Goal: Use online tool/utility

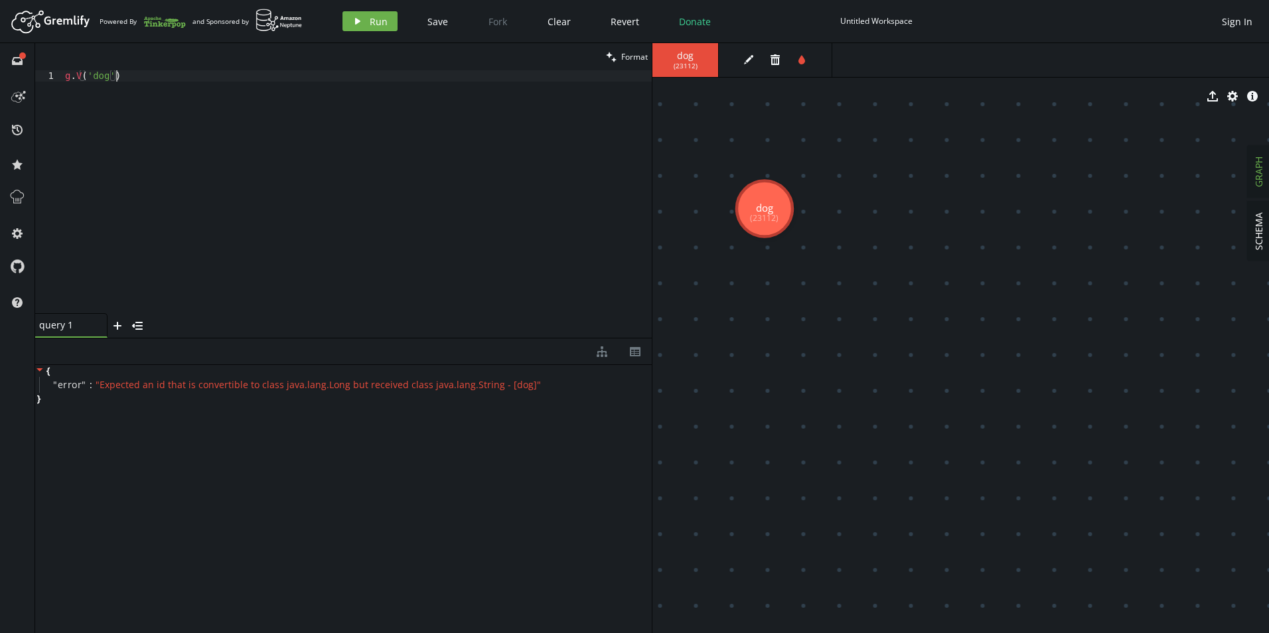
click at [301, 159] on div "g . V ( 'dog' )" at bounding box center [356, 202] width 589 height 265
click at [373, 15] on span "Run" at bounding box center [379, 21] width 18 height 13
click at [261, 86] on div "g . V ( )" at bounding box center [356, 202] width 589 height 265
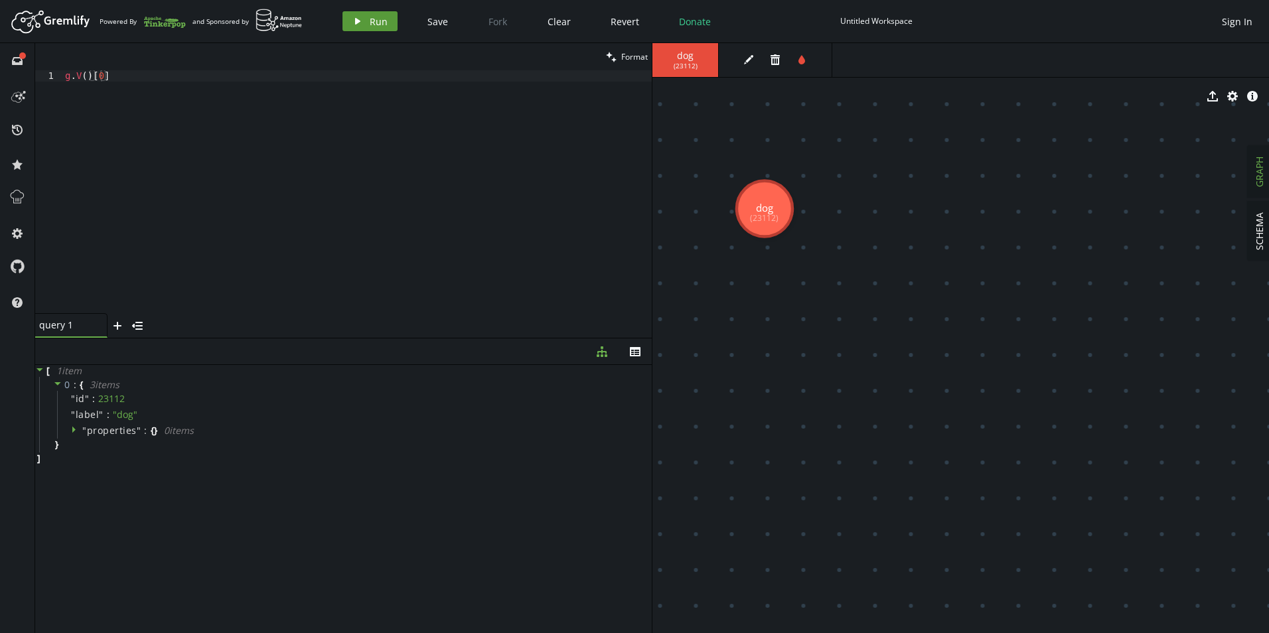
click at [352, 21] on icon "play" at bounding box center [357, 21] width 11 height 11
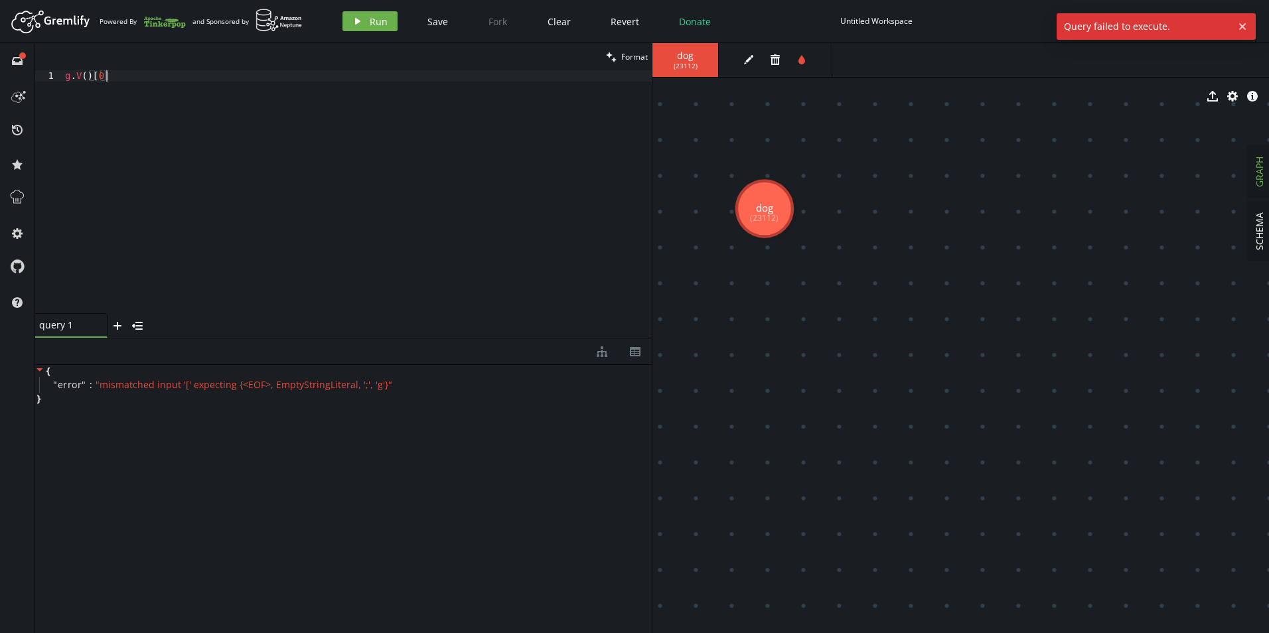
click at [214, 129] on div "g . V ( ) [ 0 ]" at bounding box center [356, 202] width 589 height 265
click at [366, 25] on button "play Run" at bounding box center [369, 21] width 55 height 20
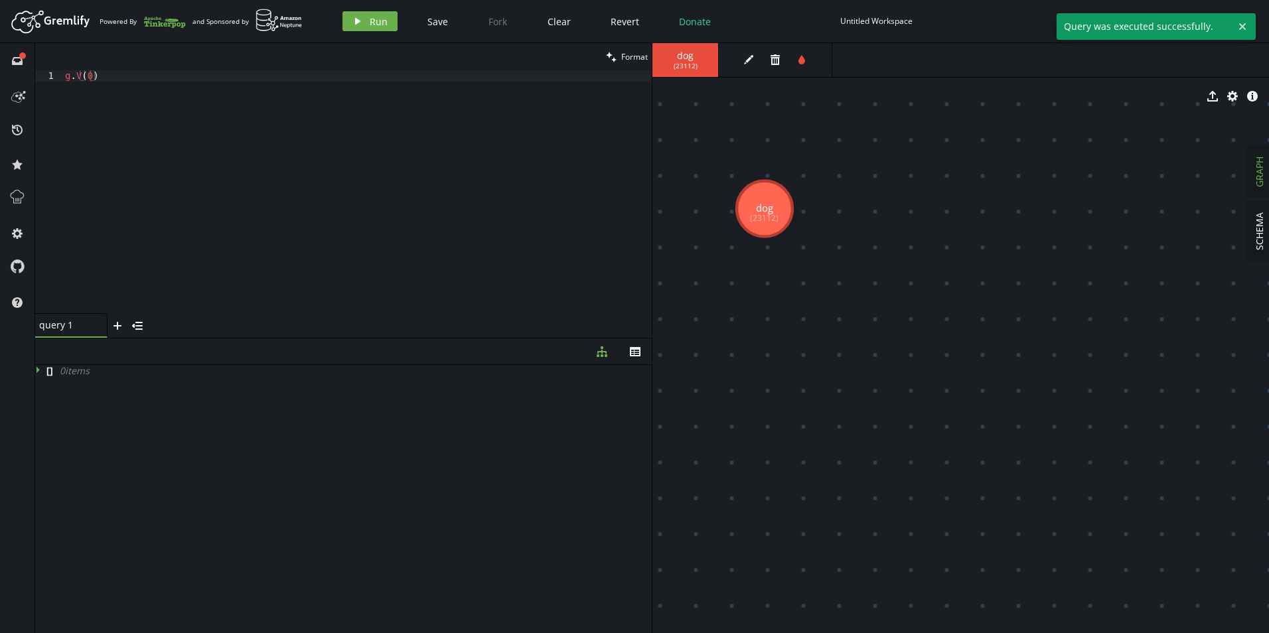
click at [92, 78] on div "g . V ( 0 )" at bounding box center [356, 202] width 589 height 265
click at [365, 25] on button "play Run" at bounding box center [369, 21] width 55 height 20
click at [88, 77] on div "g . V ( 1 )" at bounding box center [356, 202] width 589 height 265
click at [91, 76] on div "g . V ( 1 )" at bounding box center [356, 202] width 589 height 265
click at [362, 13] on button "play Run" at bounding box center [369, 21] width 55 height 20
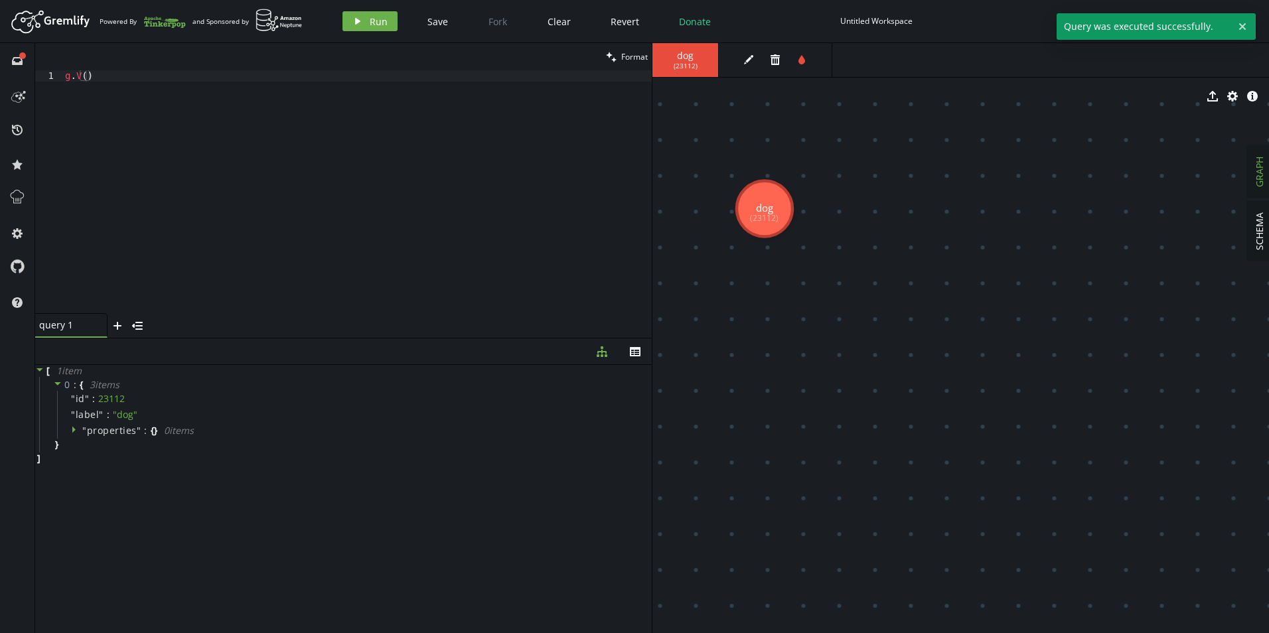
click at [84, 76] on div "g . V ( )" at bounding box center [356, 202] width 589 height 265
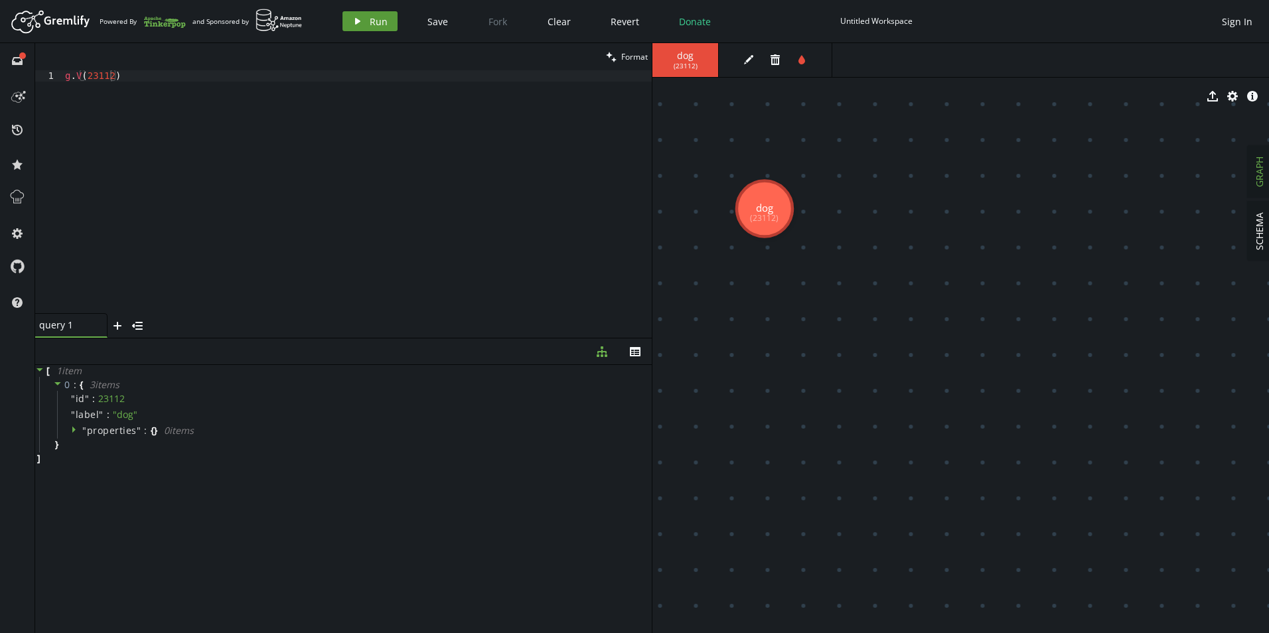
click at [374, 22] on span "Run" at bounding box center [379, 21] width 18 height 13
click at [199, 196] on div "g . V ( 23112 )" at bounding box center [356, 202] width 589 height 265
click at [255, 72] on div "g . V ( 23112 )" at bounding box center [356, 202] width 589 height 265
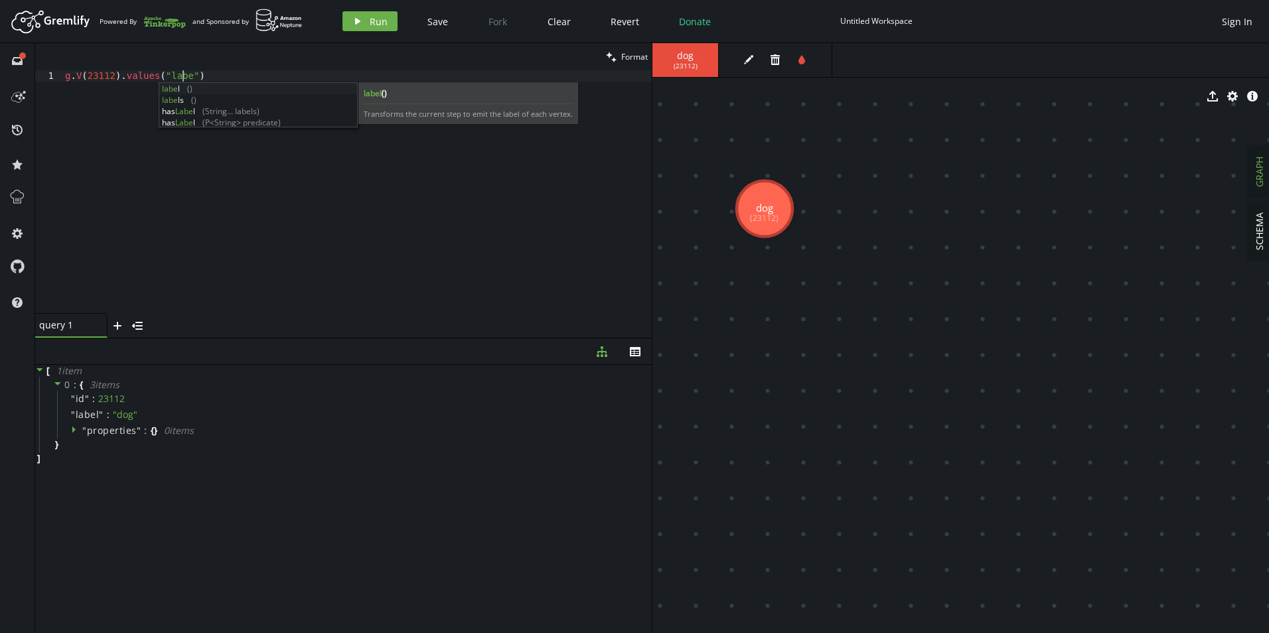
scroll to position [0, 122]
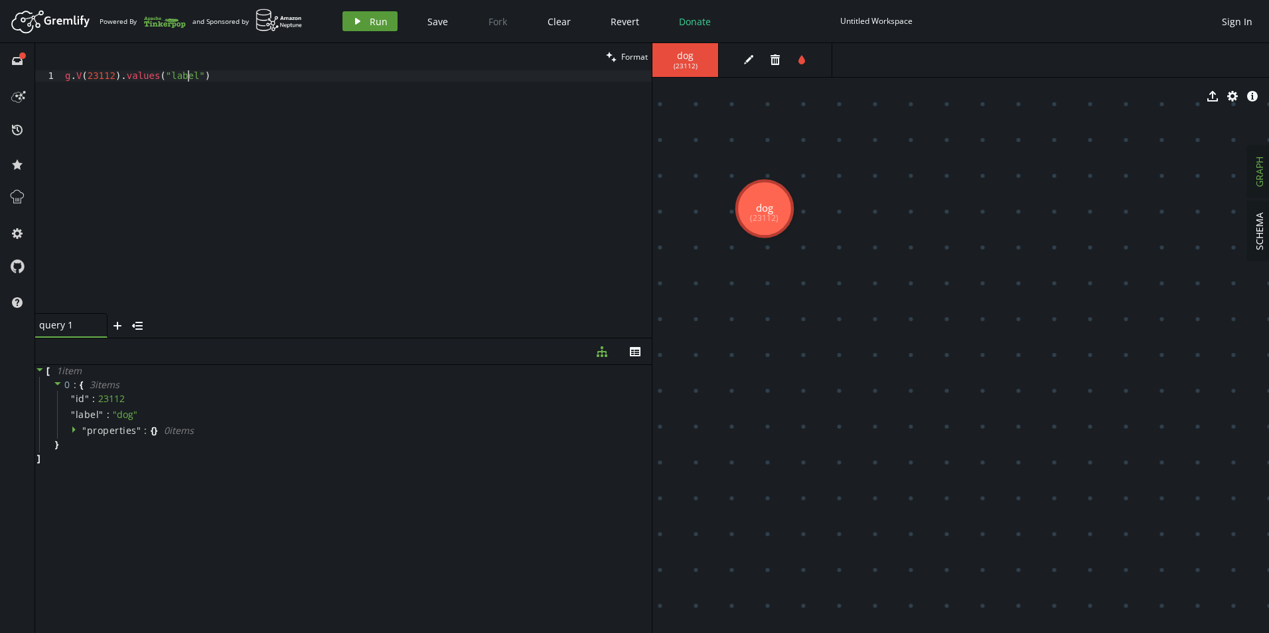
click at [368, 20] on button "play Run" at bounding box center [369, 21] width 55 height 20
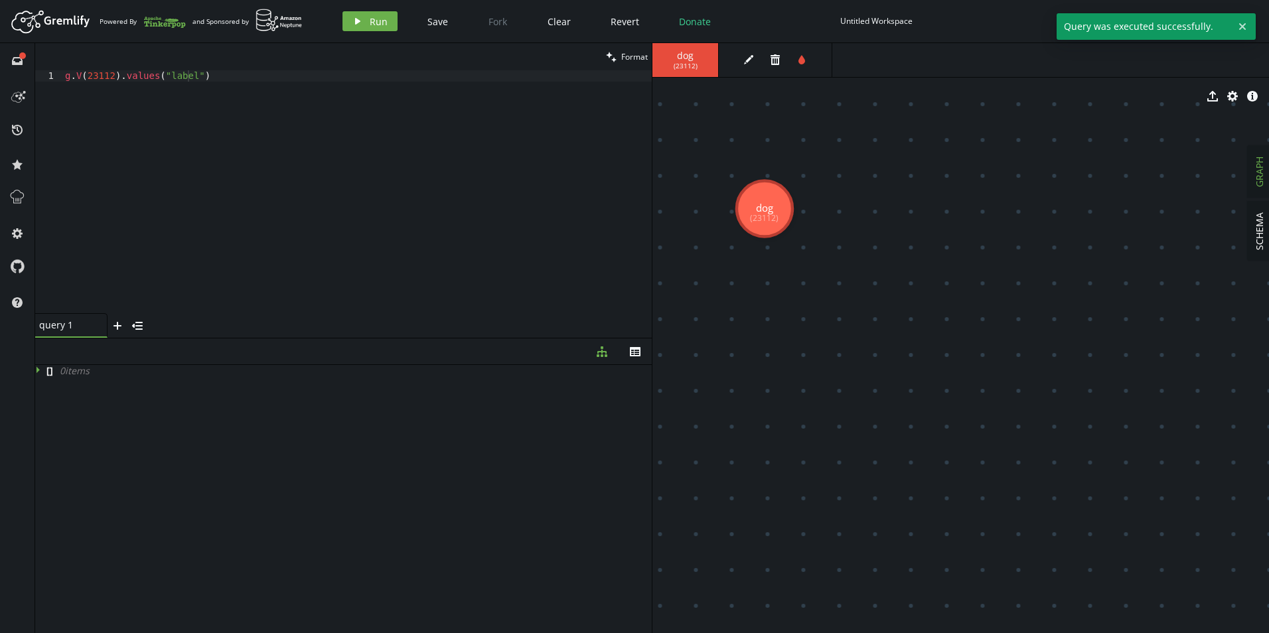
click at [190, 72] on div "g . V ( 23112 ) . values ( "label" )" at bounding box center [356, 202] width 589 height 265
click at [149, 74] on div "g . V ( 23112 ) . values ( "label" )" at bounding box center [356, 202] width 589 height 265
type textarea "g.V(23112).value("label")"
click at [376, 22] on span "Run" at bounding box center [379, 21] width 18 height 13
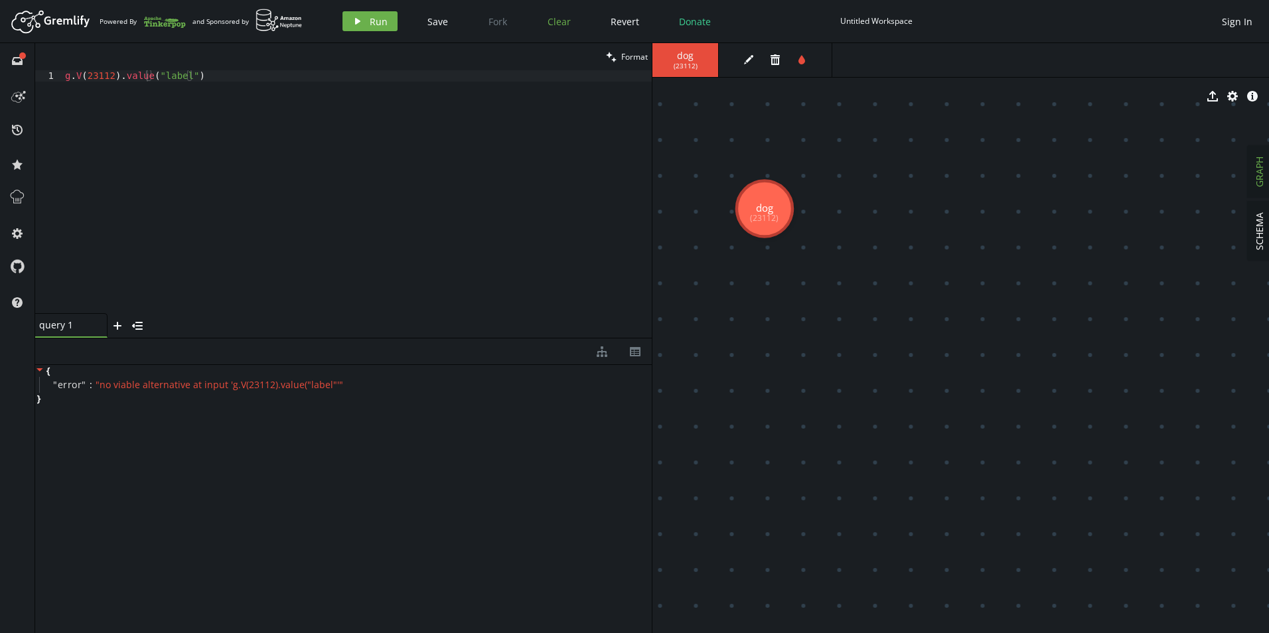
click at [568, 25] on button "Clear" at bounding box center [558, 21] width 43 height 20
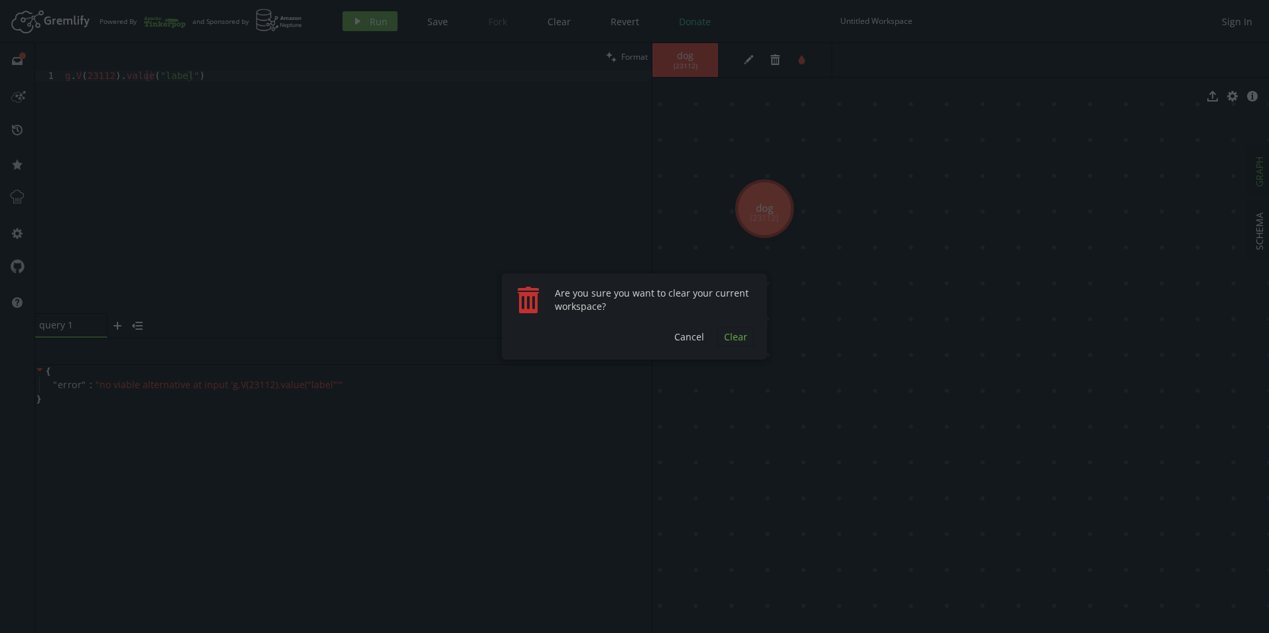
click at [742, 339] on span "Clear" at bounding box center [735, 336] width 23 height 13
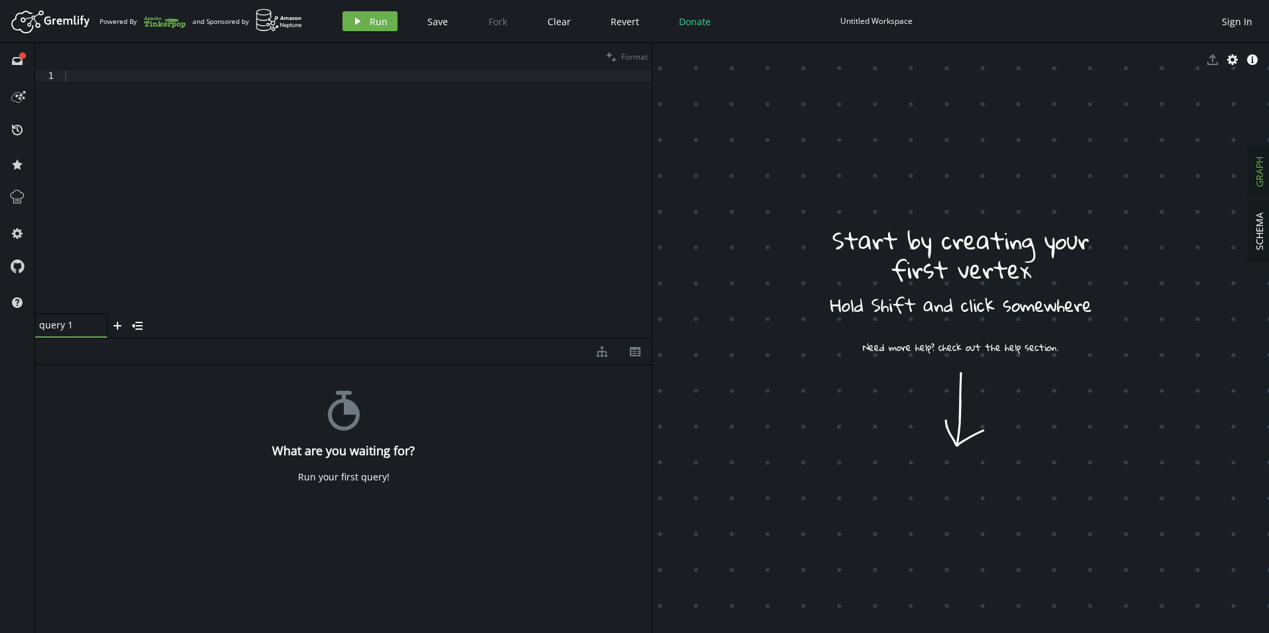
click at [169, 70] on div "clean Format" at bounding box center [343, 56] width 616 height 27
click at [163, 80] on div at bounding box center [356, 202] width 589 height 265
click at [386, 96] on div at bounding box center [356, 202] width 589 height 265
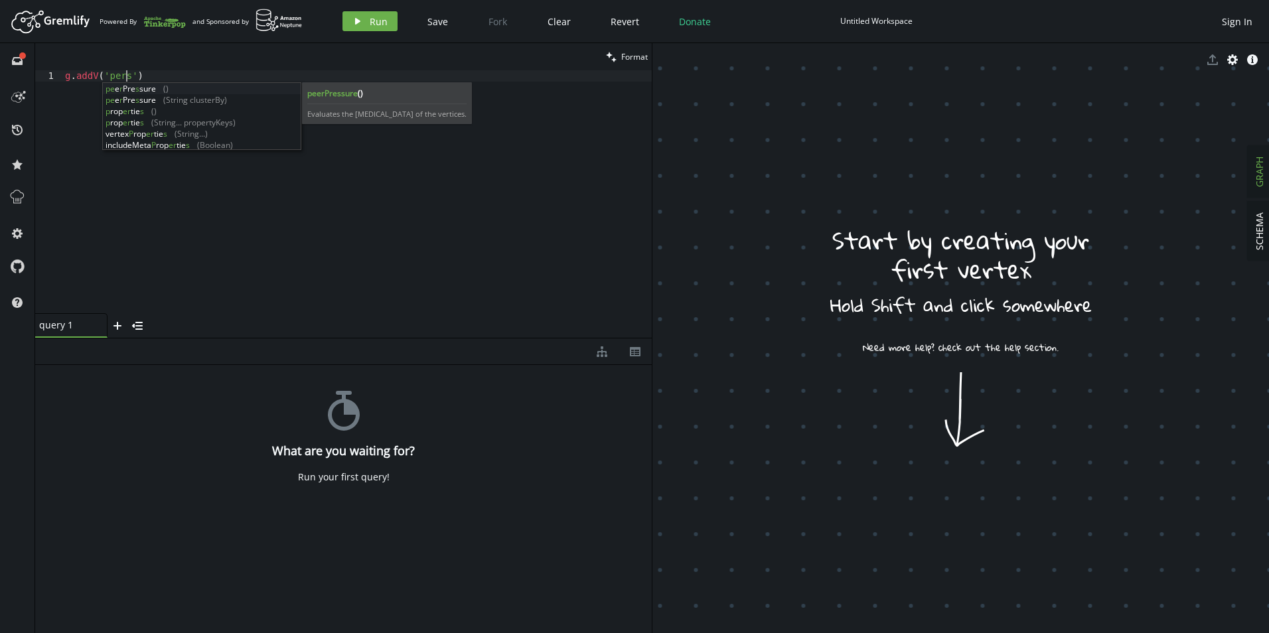
scroll to position [0, 71]
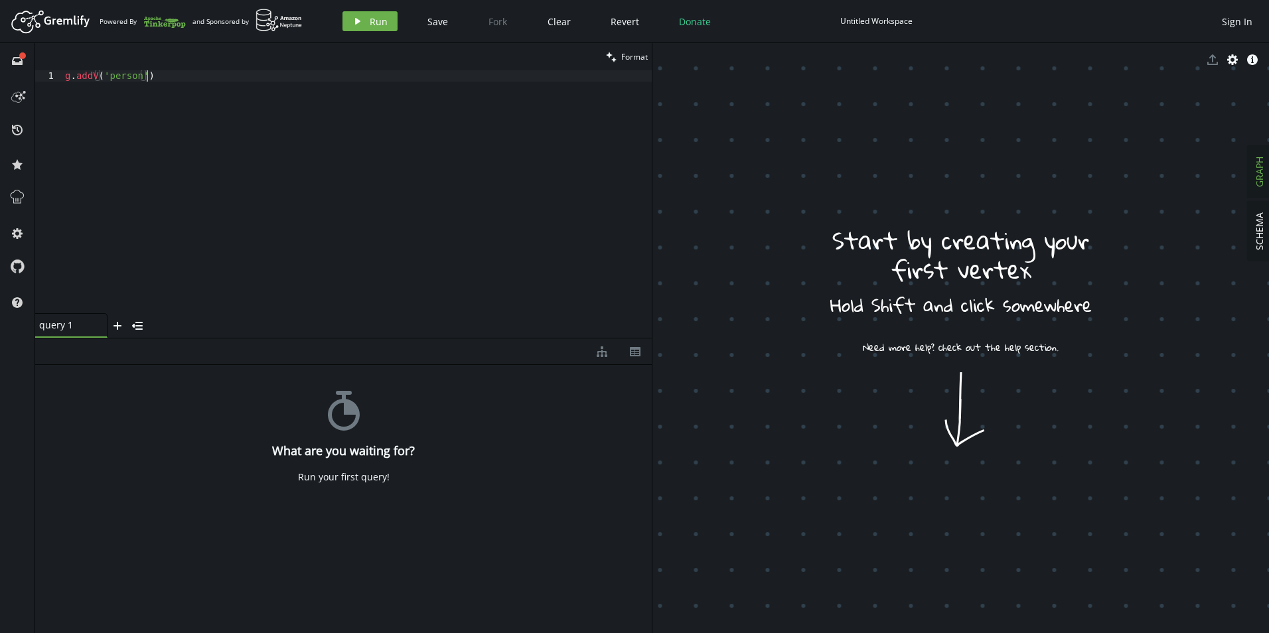
type textarea "g.addV('person')."
type textarea ".property(id, 1)"
type textarea "property(id, 1)"
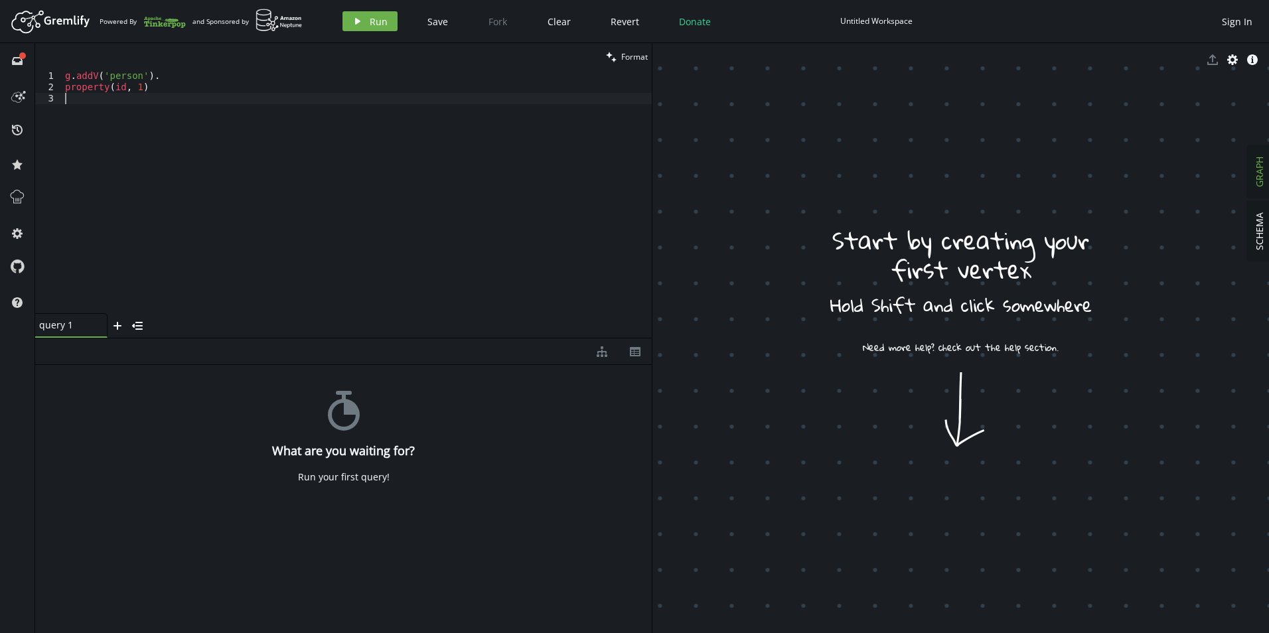
type textarea "property(id, 1)"
type textarea "property(id, 1)."
paste textarea "name'"
type textarea "property('name', '[PERSON_NAME]')."
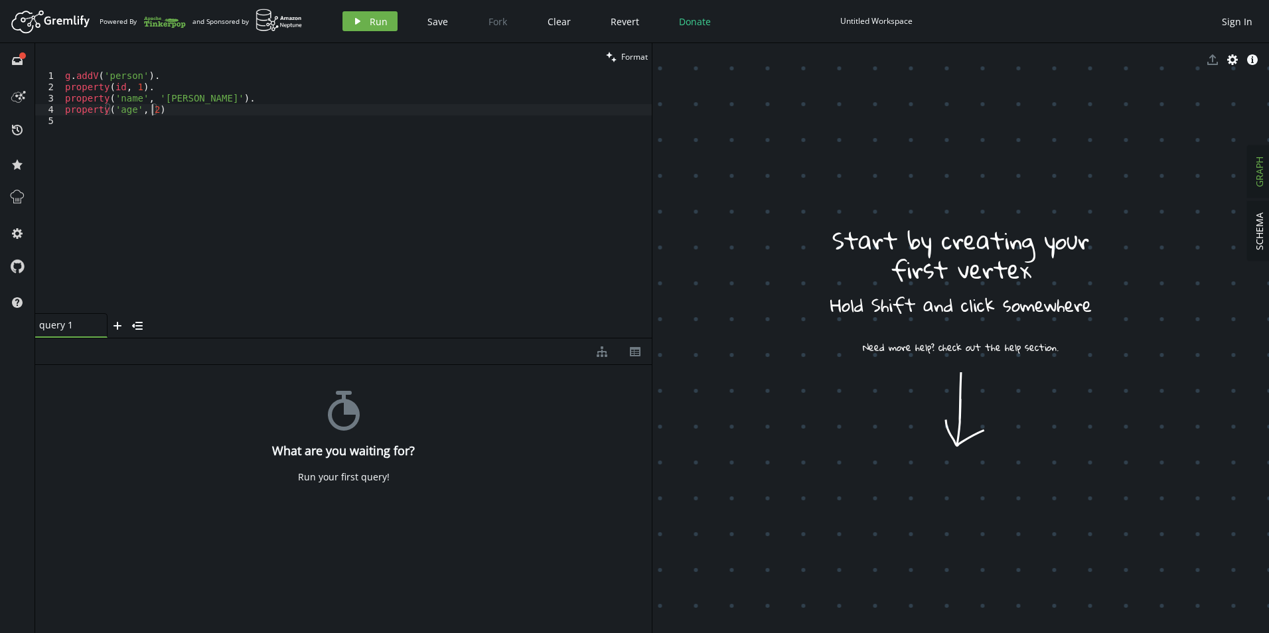
scroll to position [0, 92]
type textarea "property('age', [DEMOGRAPHIC_DATA])."
click at [373, 27] on span "Run" at bounding box center [379, 21] width 18 height 13
click at [135, 84] on div "g . addV ( 'person' ) . property ( id , 1 ) . property ( 'name' , [GEOGRAPHIC_D…" at bounding box center [356, 202] width 589 height 265
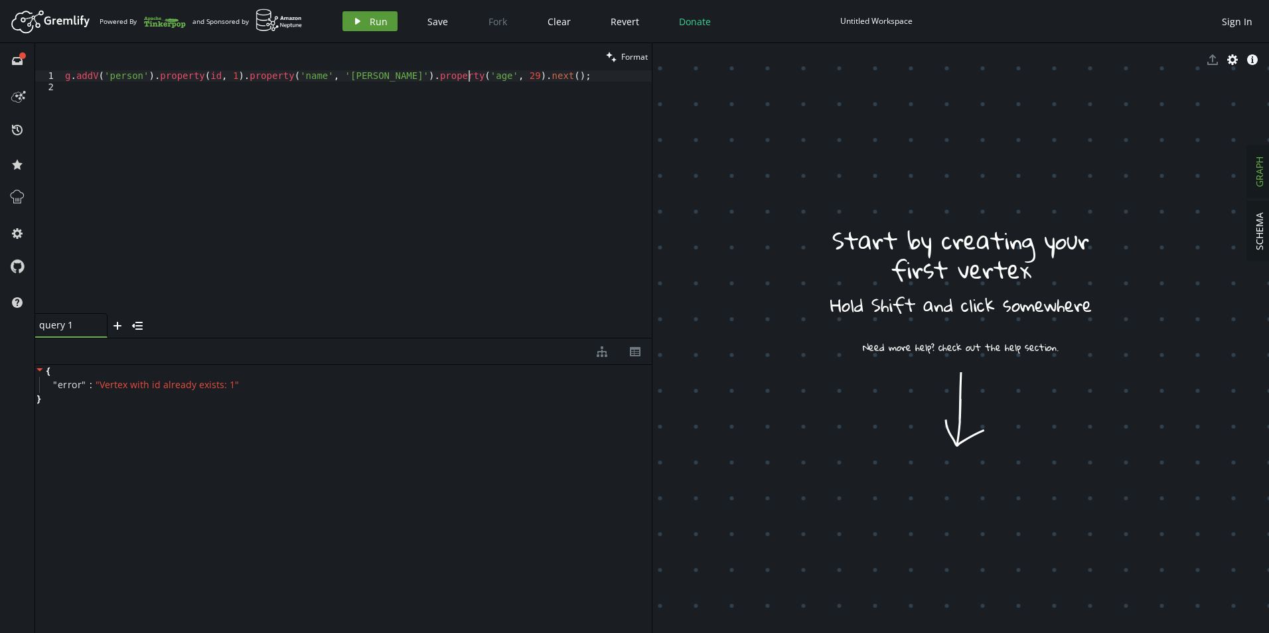
click at [387, 17] on button "play Run" at bounding box center [369, 21] width 55 height 20
click at [222, 76] on div "g . addV ( 'person' ) . property ( id , 1 ) . property ( 'name' , [GEOGRAPHIC_D…" at bounding box center [356, 202] width 589 height 265
click at [356, 21] on icon "button" at bounding box center [357, 21] width 5 height 7
click at [218, 73] on div "g . addV ( 'person' ) . property ( id , 2 ) . property ( 'name' , [GEOGRAPHIC_D…" at bounding box center [356, 202] width 589 height 265
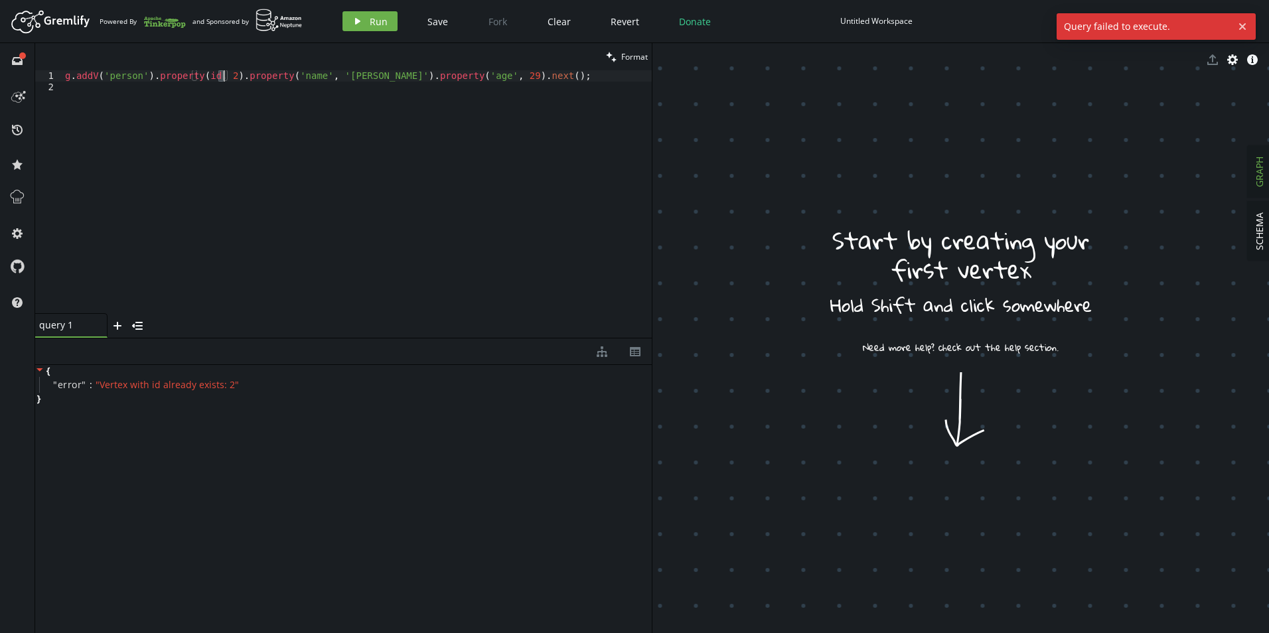
click at [221, 73] on div "g . addV ( 'person' ) . property ( id , 2 ) . property ( 'name' , [GEOGRAPHIC_D…" at bounding box center [356, 202] width 589 height 265
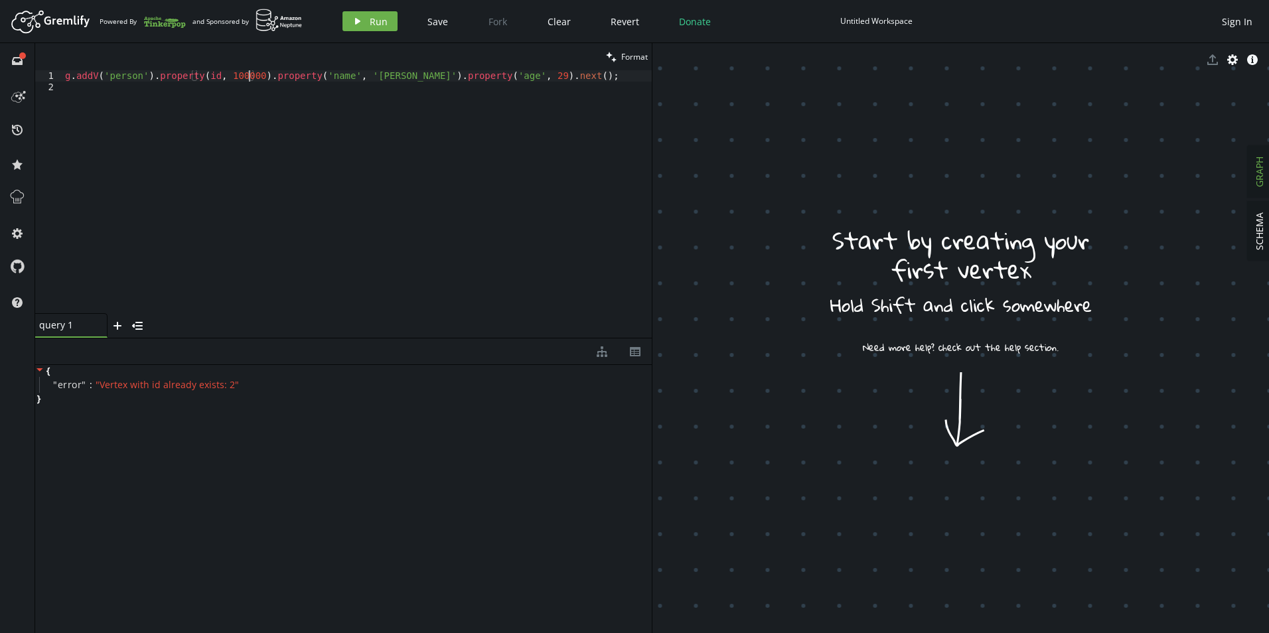
scroll to position [0, 188]
drag, startPoint x: 238, startPoint y: 72, endPoint x: 224, endPoint y: 74, distance: 14.7
click at [224, 74] on div "g . addV ( 'person' ) . property ( id , 1000001 ) . property ( 'name' , [GEOGRA…" at bounding box center [356, 202] width 589 height 265
click at [357, 17] on icon "play" at bounding box center [357, 21] width 11 height 11
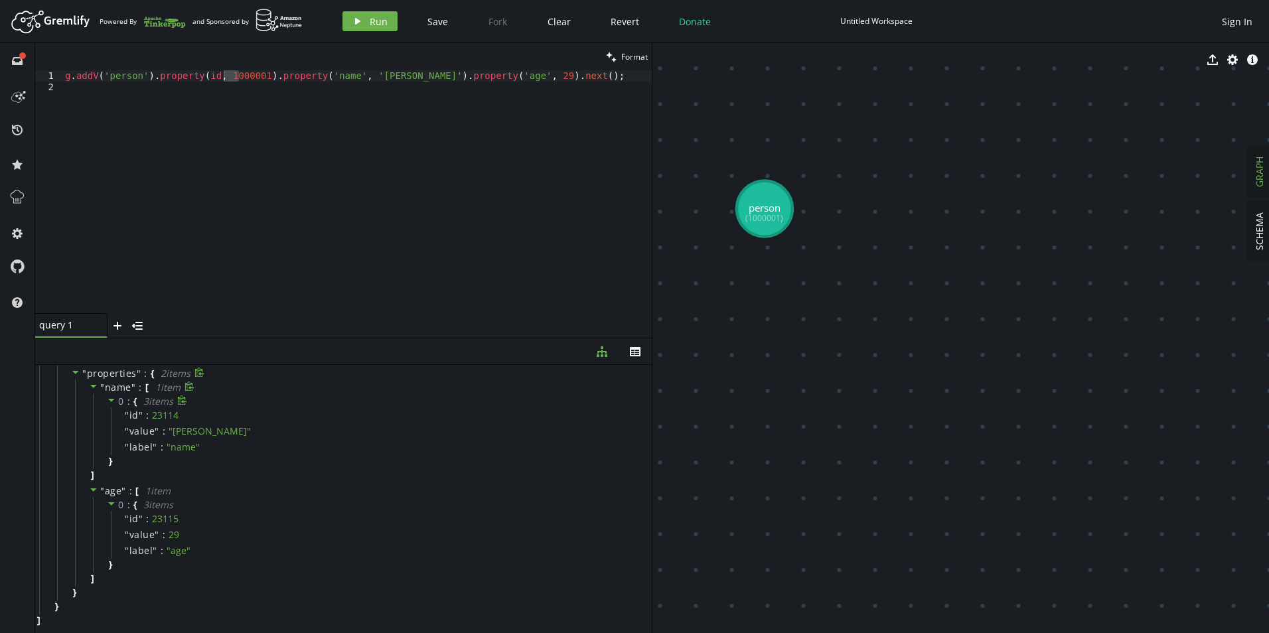
scroll to position [0, 0]
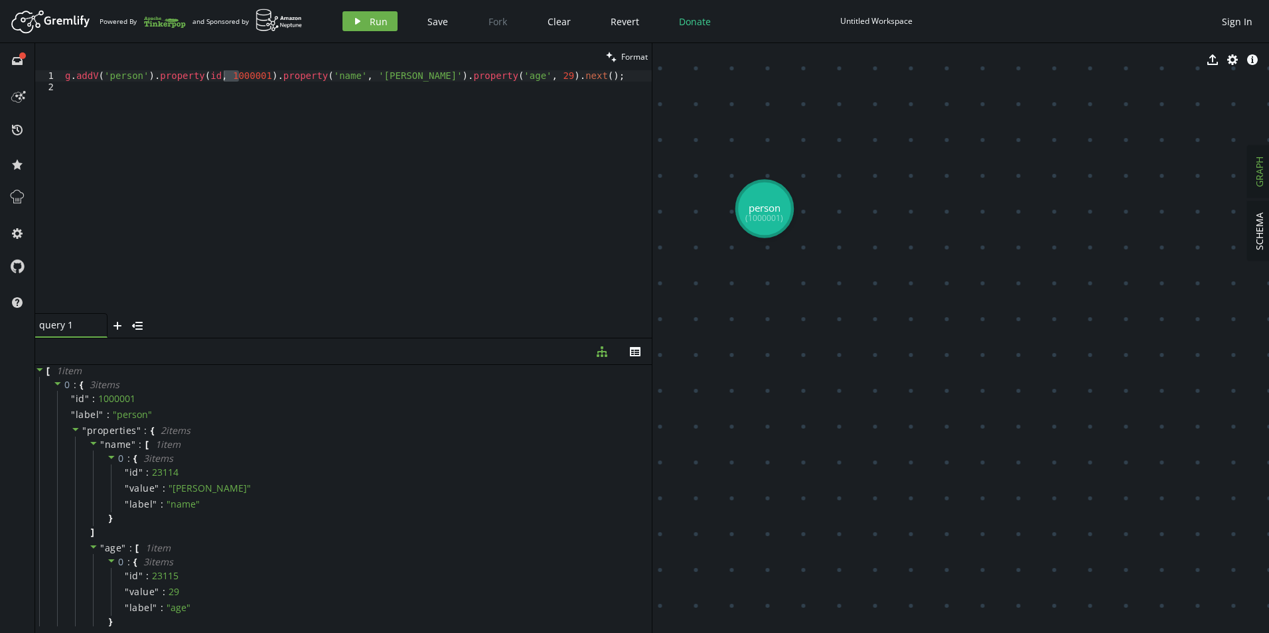
click at [117, 74] on div "g . addV ( 'person' ) . property ( id , 1000001 ) . property ( 'name' , [GEOGRA…" at bounding box center [356, 202] width 589 height 265
click at [263, 74] on div "g . addV ( 'software' ) . property ( id , 1000001 ) . property ( 'name' , [GEOG…" at bounding box center [356, 202] width 589 height 265
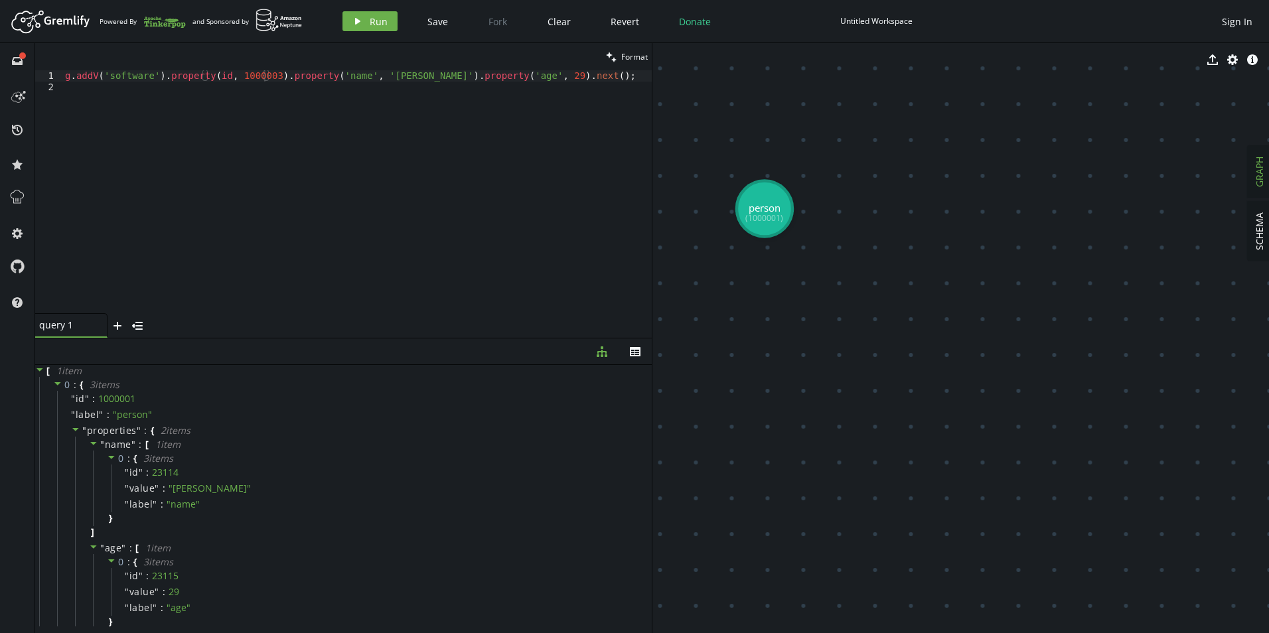
click at [376, 76] on div "g . addV ( 'software' ) . property ( id , 1000003 ) . property ( 'name' , [GEOG…" at bounding box center [356, 202] width 589 height 265
type textarea "g.addV('software').property(id, 1000003).property('name', 'lop').property('lang…"
click at [378, 27] on span "Run" at bounding box center [379, 21] width 18 height 13
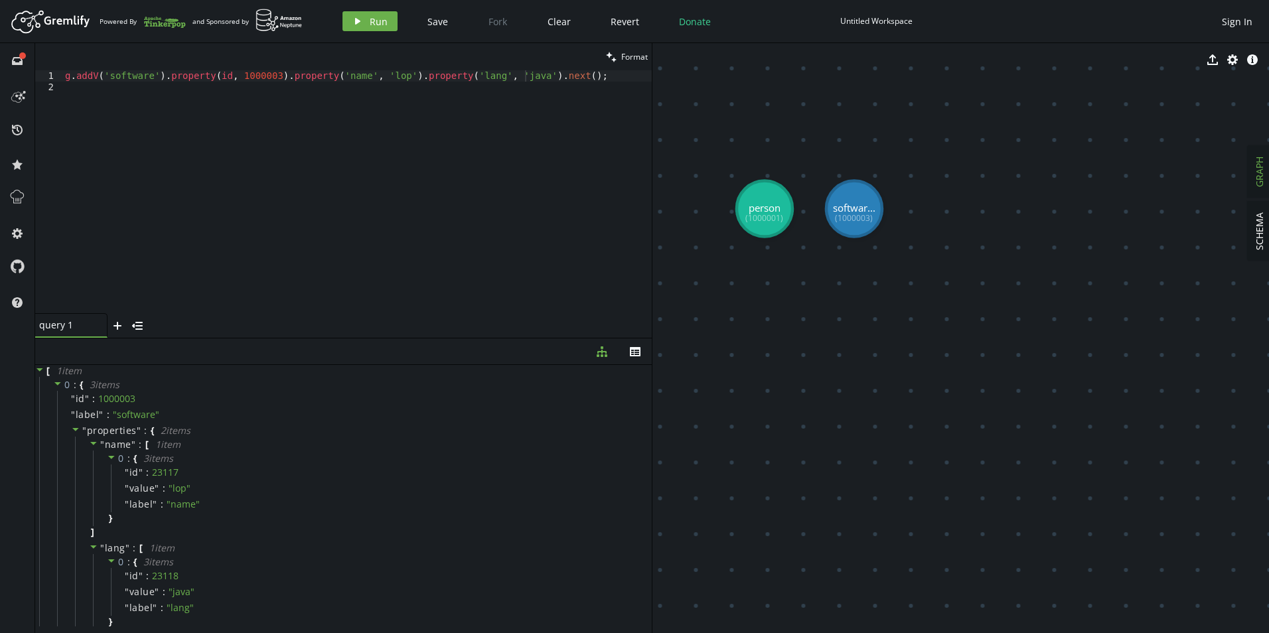
scroll to position [0, 0]
drag, startPoint x: 573, startPoint y: 82, endPoint x: -229, endPoint y: 56, distance: 801.9
click at [0, 56] on html "Artboard Created with Sketch. Powered By and Sponsored by play Run Save Fork Cl…" at bounding box center [634, 316] width 1269 height 633
drag, startPoint x: 98, startPoint y: 399, endPoint x: 135, endPoint y: 401, distance: 36.6
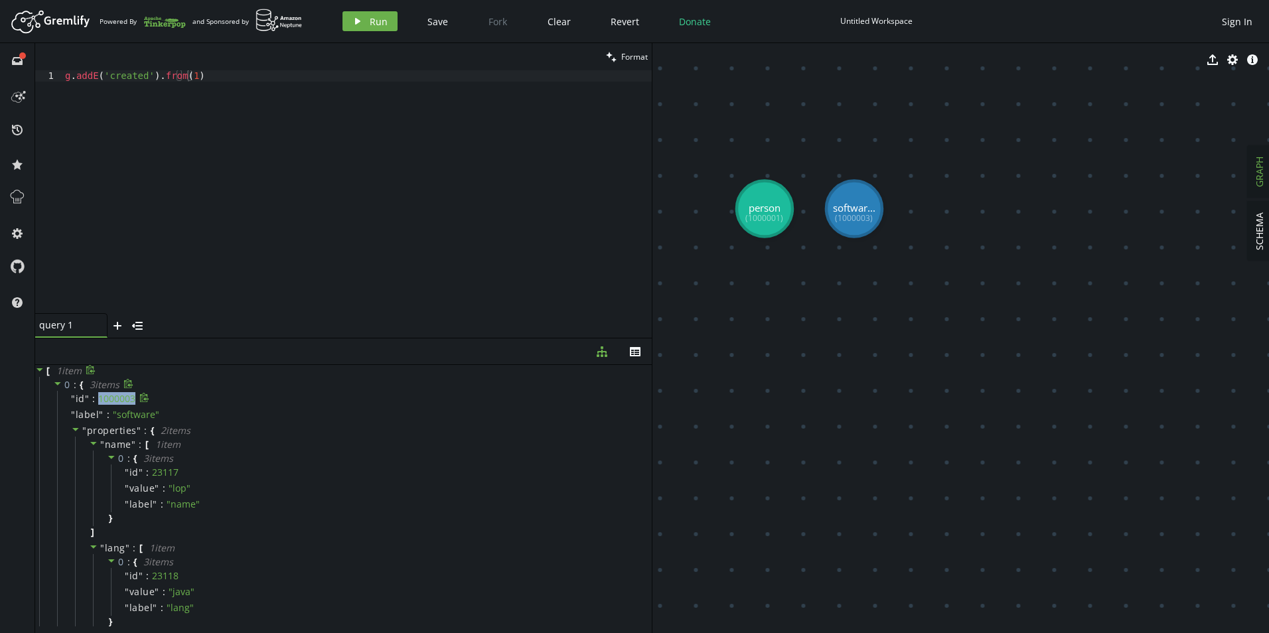
click at [135, 401] on div "1000003" at bounding box center [118, 399] width 41 height 12
copy div "1000003"
click at [188, 77] on div "g . addE ( 'created' ) . from ( 1 )" at bounding box center [356, 202] width 589 height 265
paste textarea "1000003"
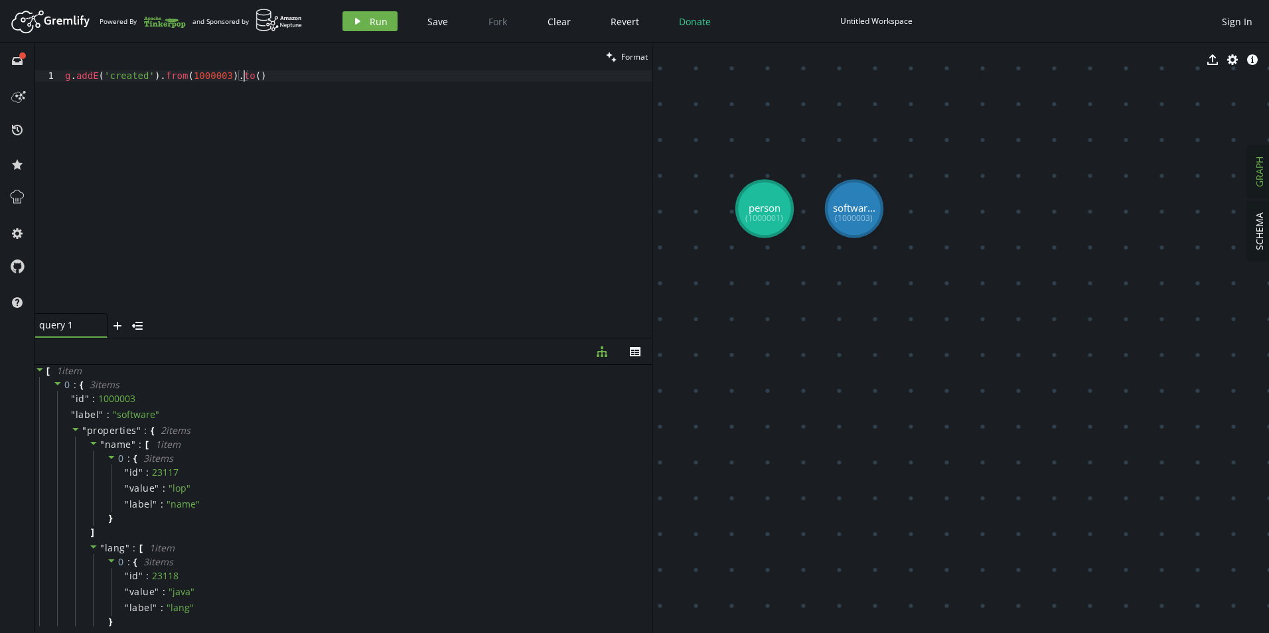
paste textarea "1000003)"
click at [374, 21] on span "Run" at bounding box center [379, 21] width 18 height 13
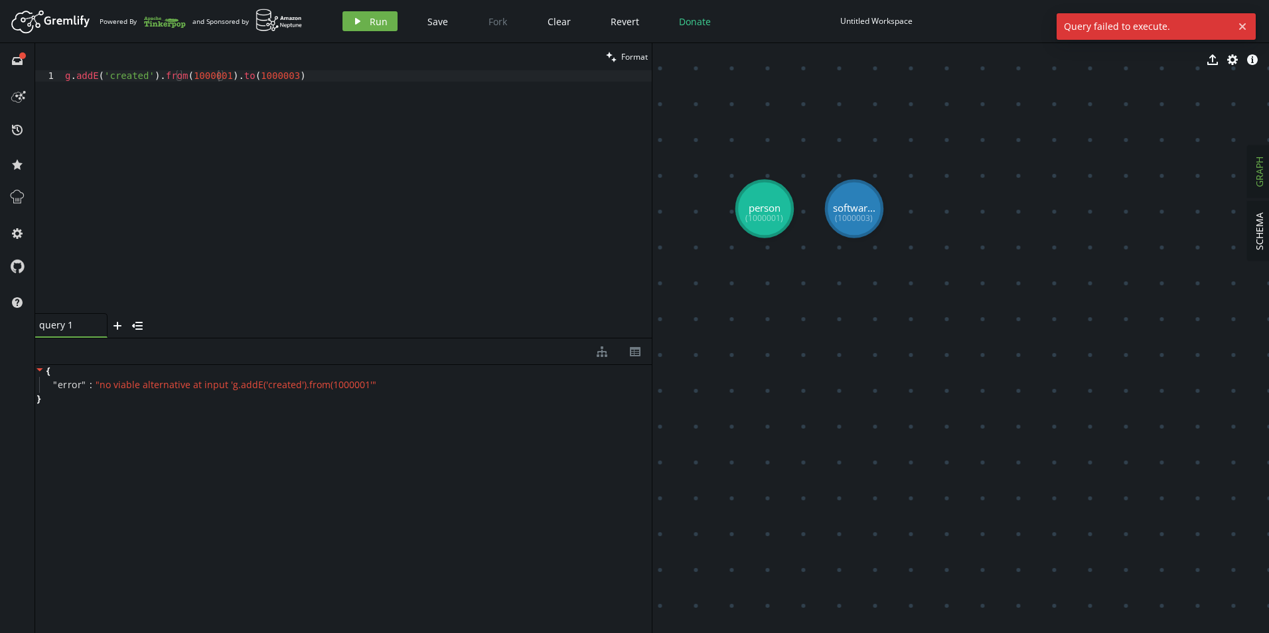
click at [183, 74] on div "g . addE ( 'created' ) . from ( 1000001 ) . to ( 1000003 )" at bounding box center [356, 202] width 589 height 265
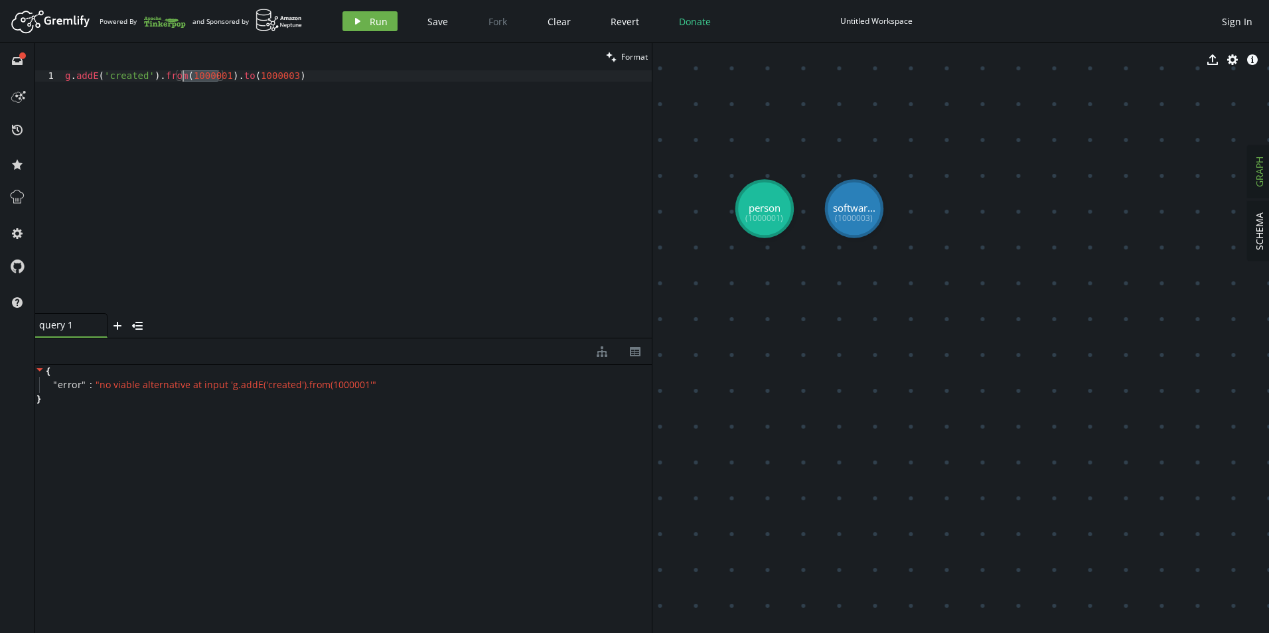
drag, startPoint x: 218, startPoint y: 74, endPoint x: 182, endPoint y: 74, distance: 35.2
click at [182, 74] on div "g . addE ( 'created' ) . from ( 1000001 ) . to ( 1000003 )" at bounding box center [356, 202] width 589 height 265
click at [360, 18] on icon "play" at bounding box center [357, 21] width 11 height 11
drag, startPoint x: 341, startPoint y: 78, endPoint x: -60, endPoint y: 54, distance: 402.1
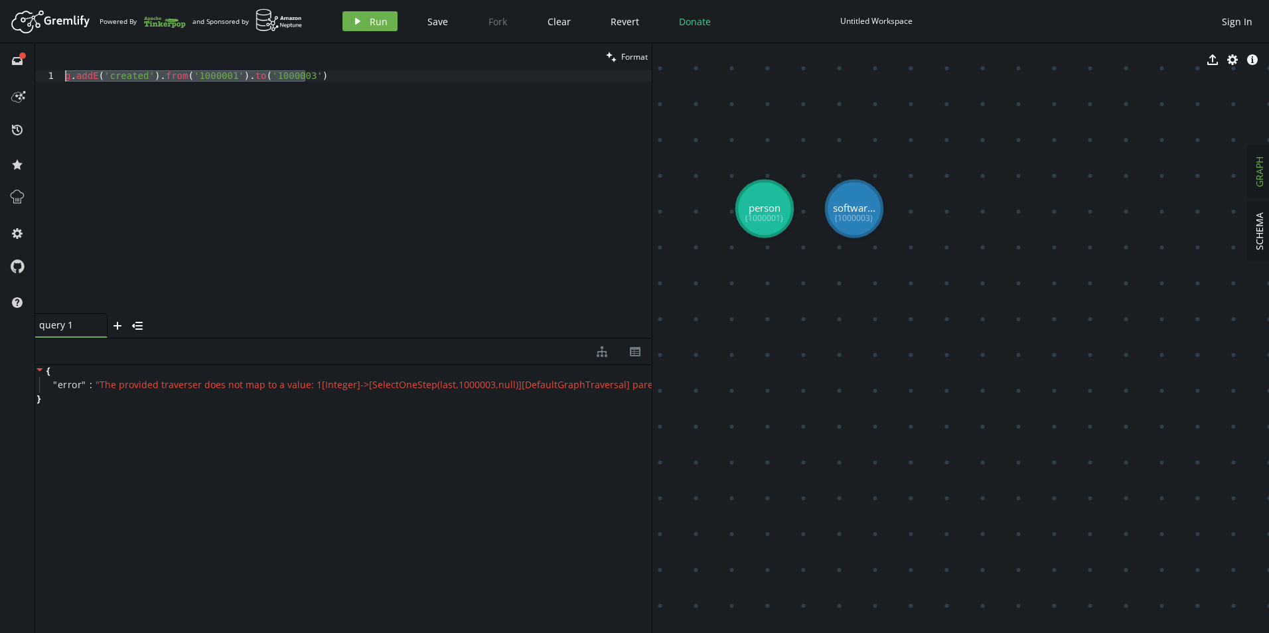
click at [0, 54] on html "Artboard Created with Sketch. Powered By and Sponsored by play Run Save Fork Cl…" at bounding box center [634, 316] width 1269 height 633
click at [72, 74] on div "g . addE ( 'created' ) . from ( '1000001' ) . to ( '1000003' )" at bounding box center [356, 191] width 589 height 243
paste textarea "1000001'"
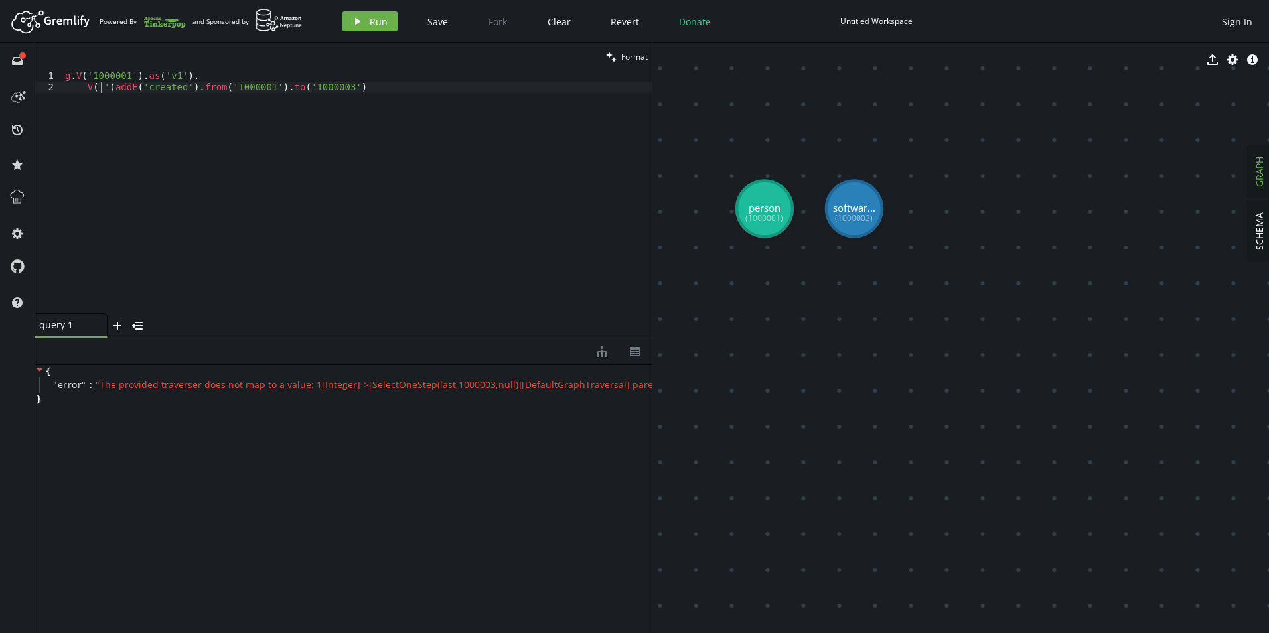
paste textarea "1000001'"
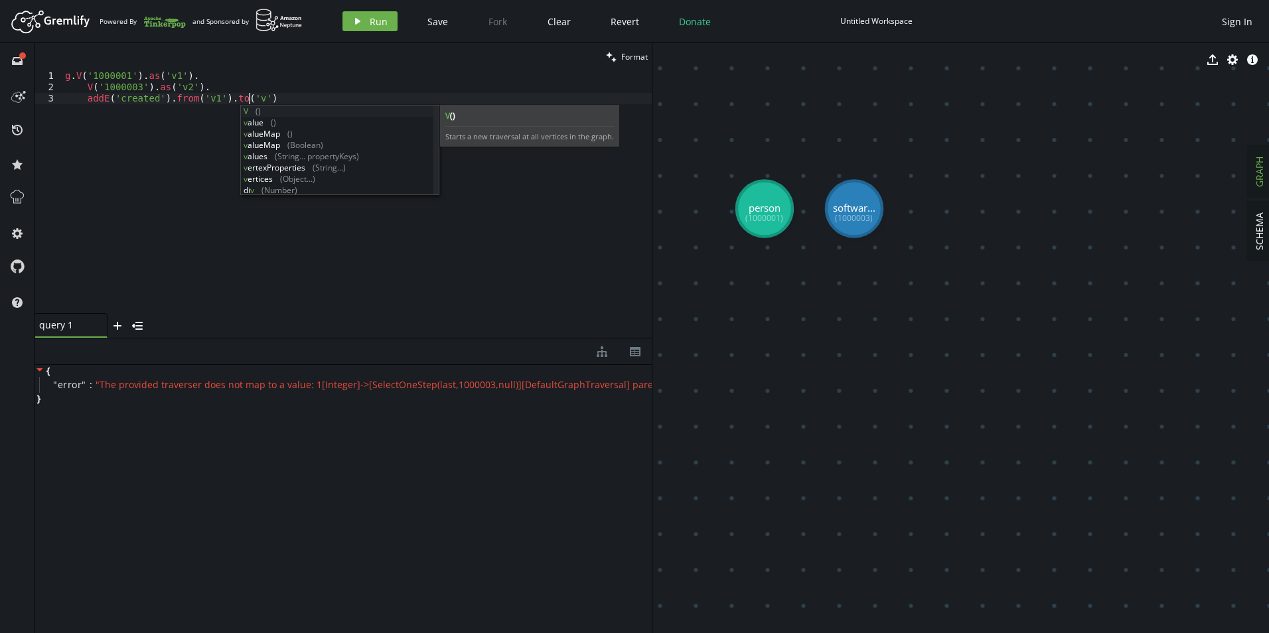
scroll to position [0, 188]
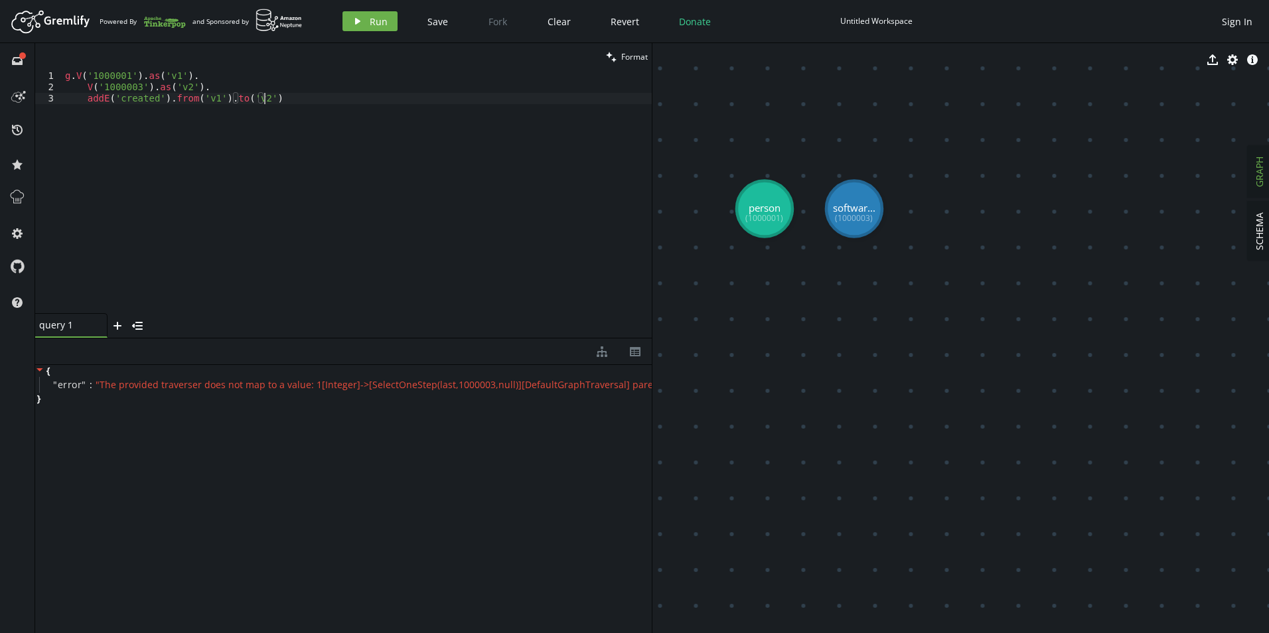
type textarea "addE('created').from('v1').to('v2')."
paste textarea "1000001)"
type textarea "property(id, 1000009)."
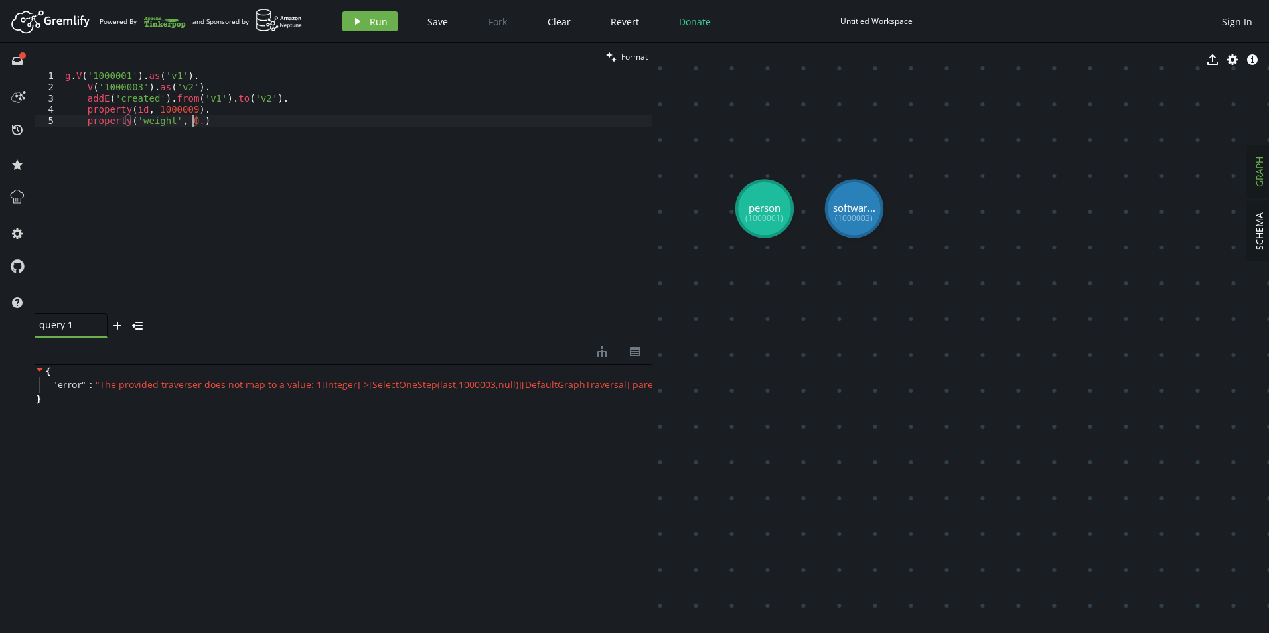
scroll to position [0, 133]
click at [374, 25] on span "Run" at bounding box center [379, 21] width 18 height 13
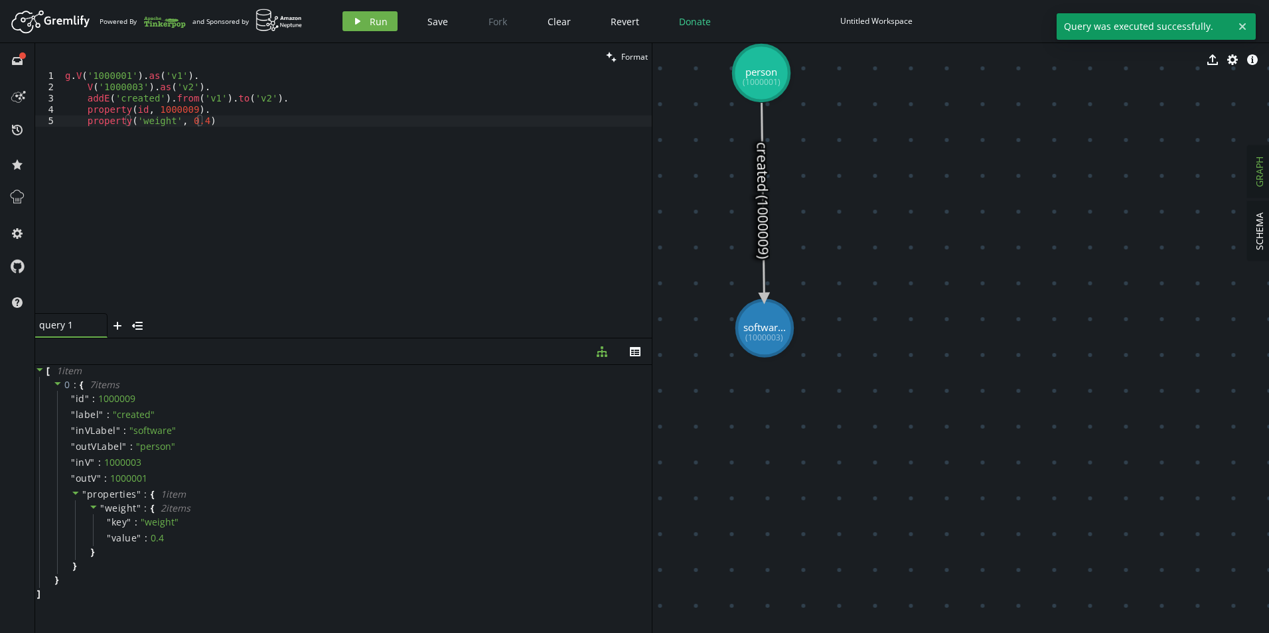
drag, startPoint x: 777, startPoint y: 194, endPoint x: 761, endPoint y: 73, distance: 121.8
click at [762, 167] on icon at bounding box center [763, 201] width 3 height 196
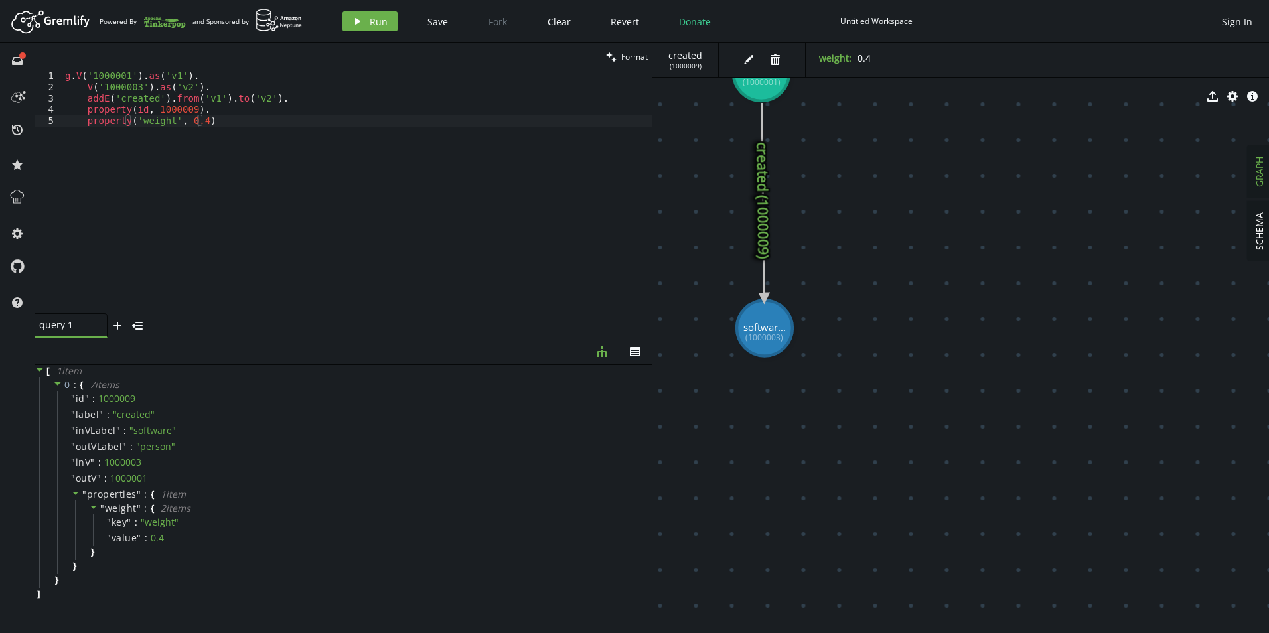
click at [762, 203] on icon at bounding box center [763, 201] width 3 height 196
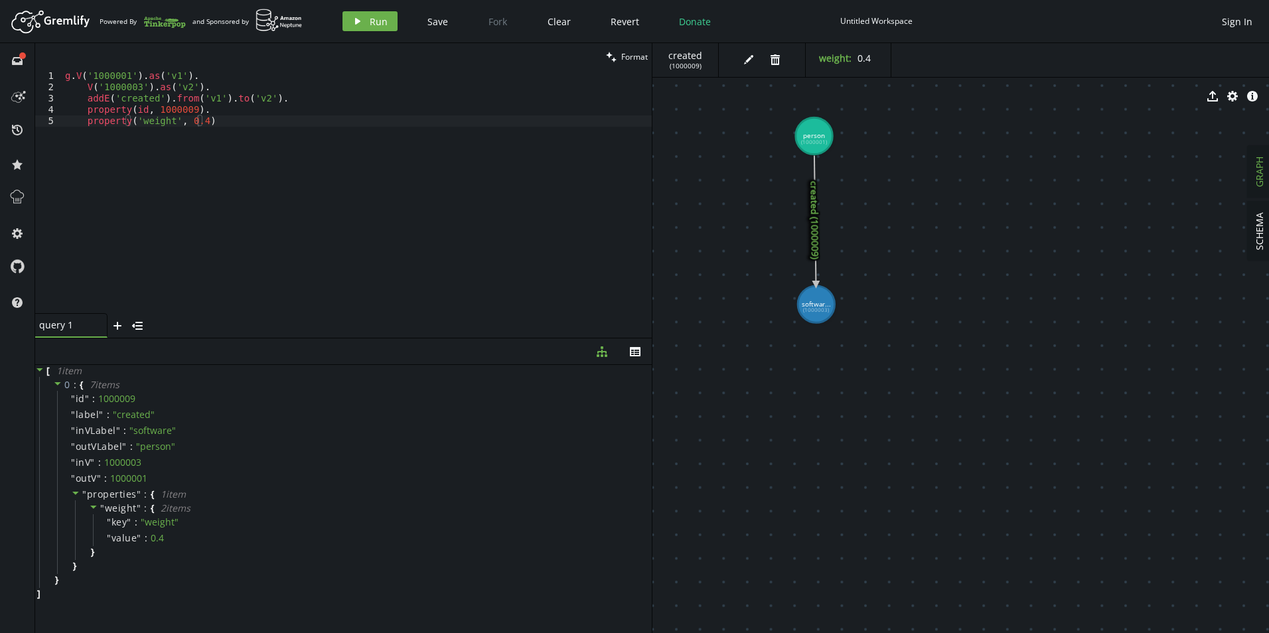
scroll to position [0, 2]
drag, startPoint x: 883, startPoint y: 229, endPoint x: 921, endPoint y: 325, distance: 103.6
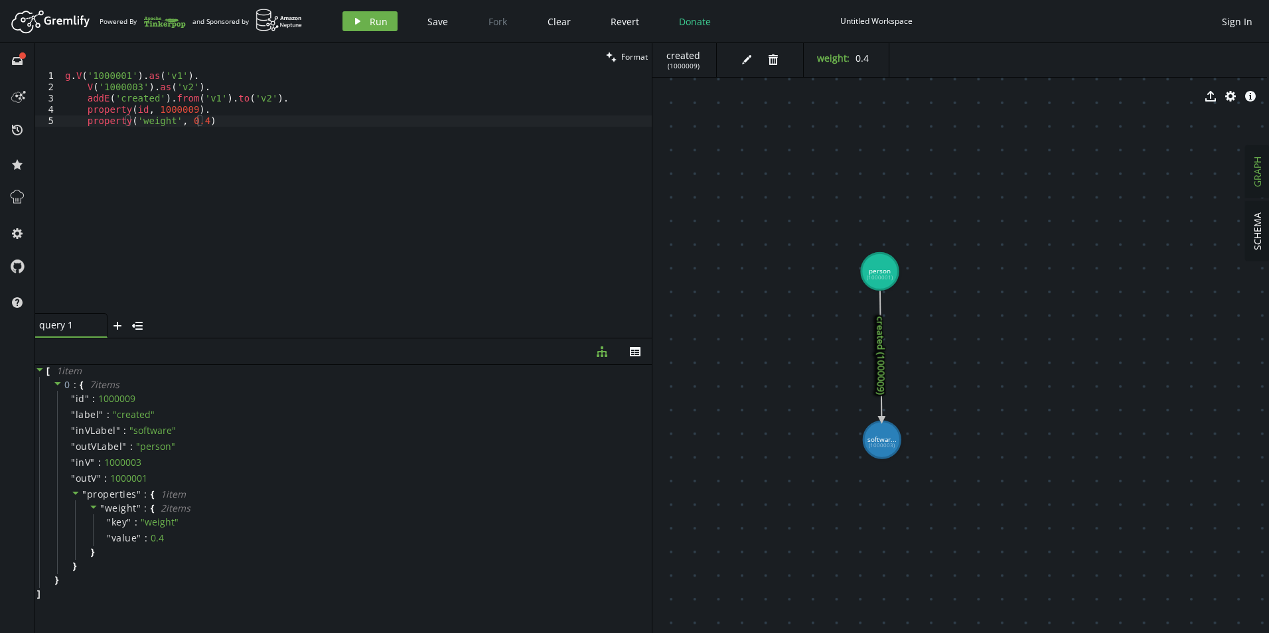
drag, startPoint x: 894, startPoint y: 264, endPoint x: 964, endPoint y: 389, distance: 142.9
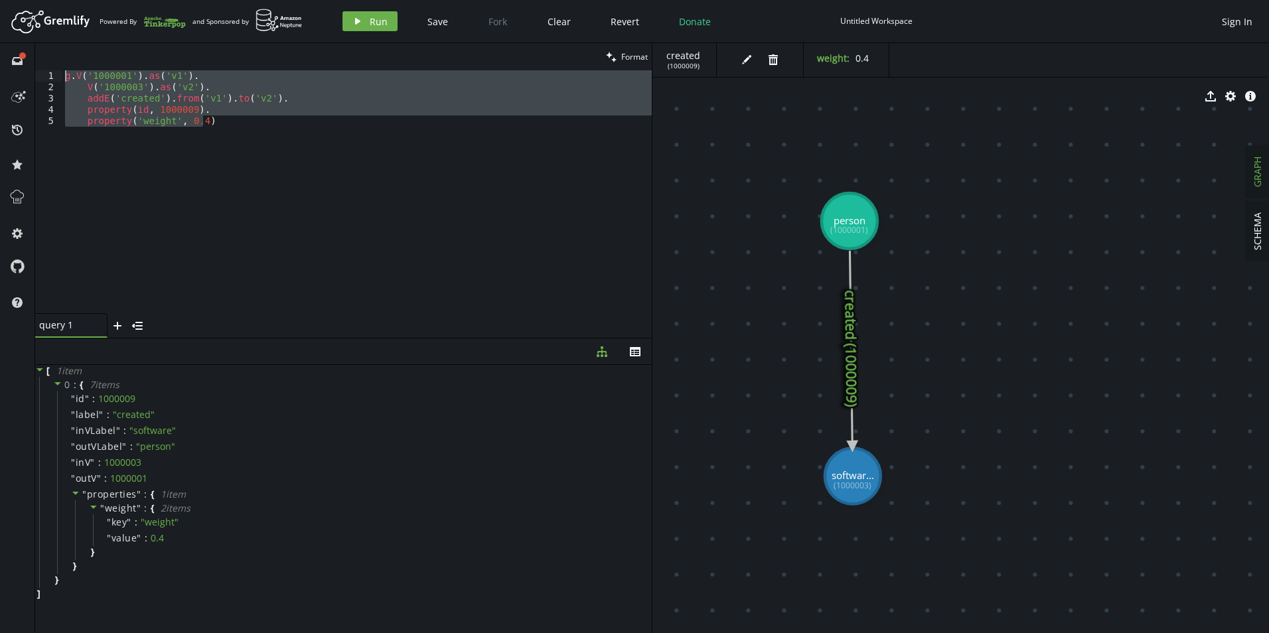
drag, startPoint x: 411, startPoint y: 141, endPoint x: 3, endPoint y: 54, distance: 416.4
click at [5, 54] on div "full-circle inbox history star cog help clean Format property('weight', 0.4) 1 …" at bounding box center [634, 338] width 1269 height 590
type textarea "g.V('1000001').as('v1'). V('1000003').as('v2')."
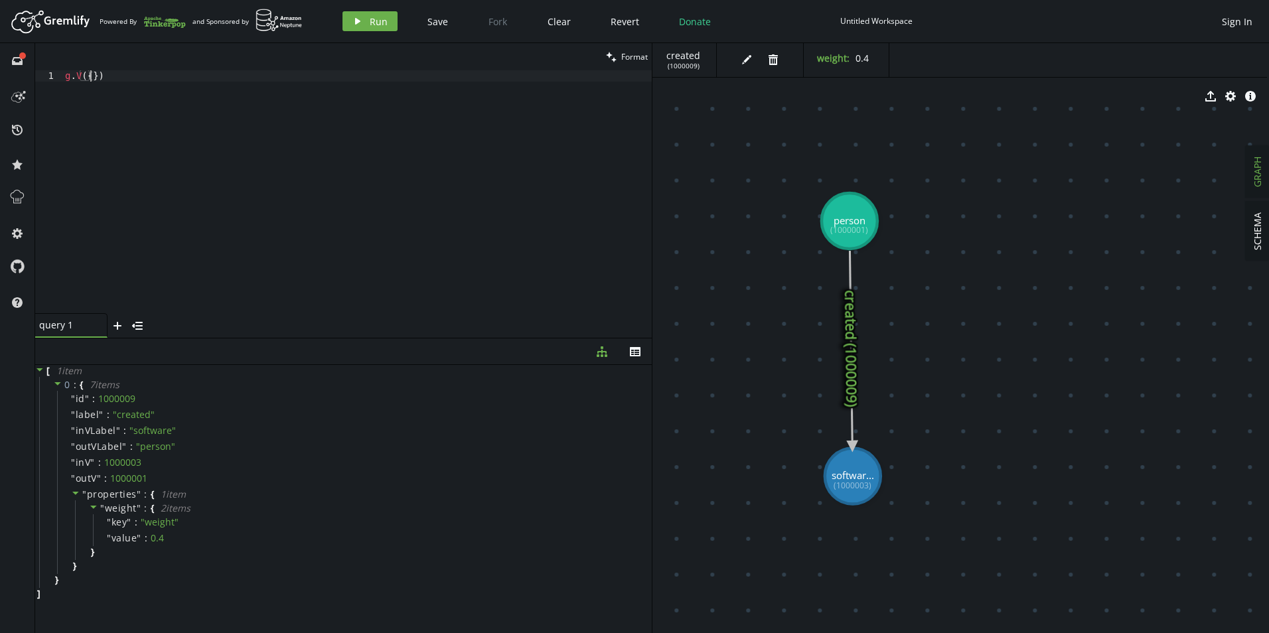
scroll to position [0, 25]
paste textarea "1000001"
click at [349, 25] on button "play Run" at bounding box center [369, 21] width 55 height 20
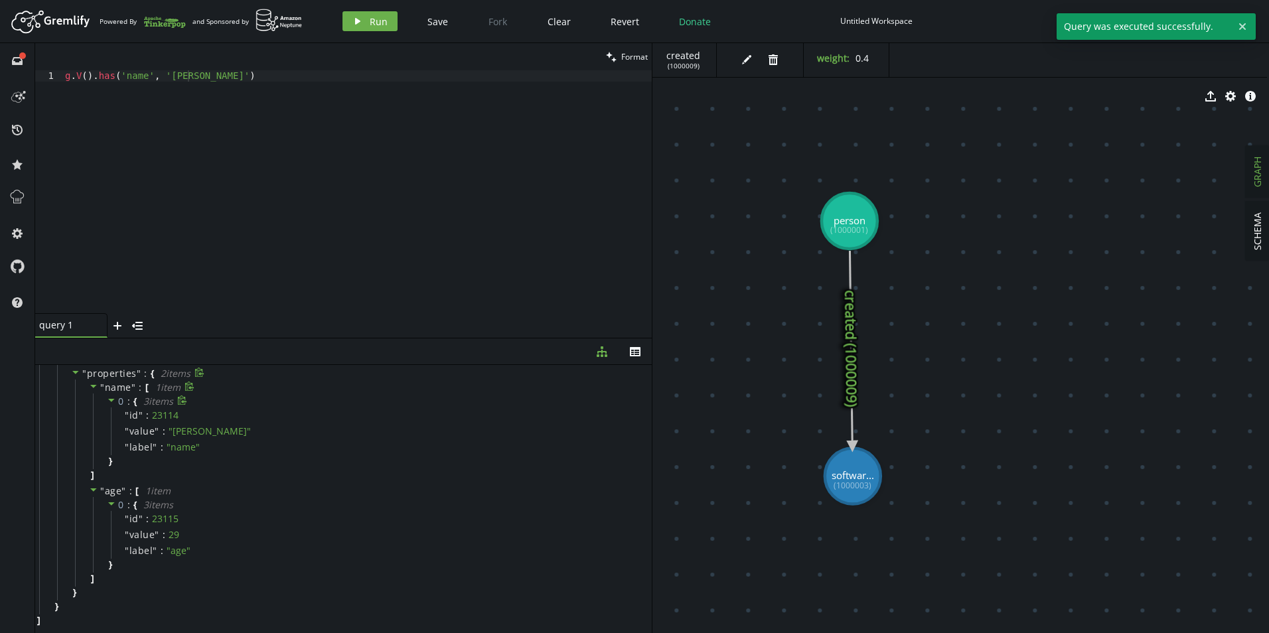
scroll to position [0, 0]
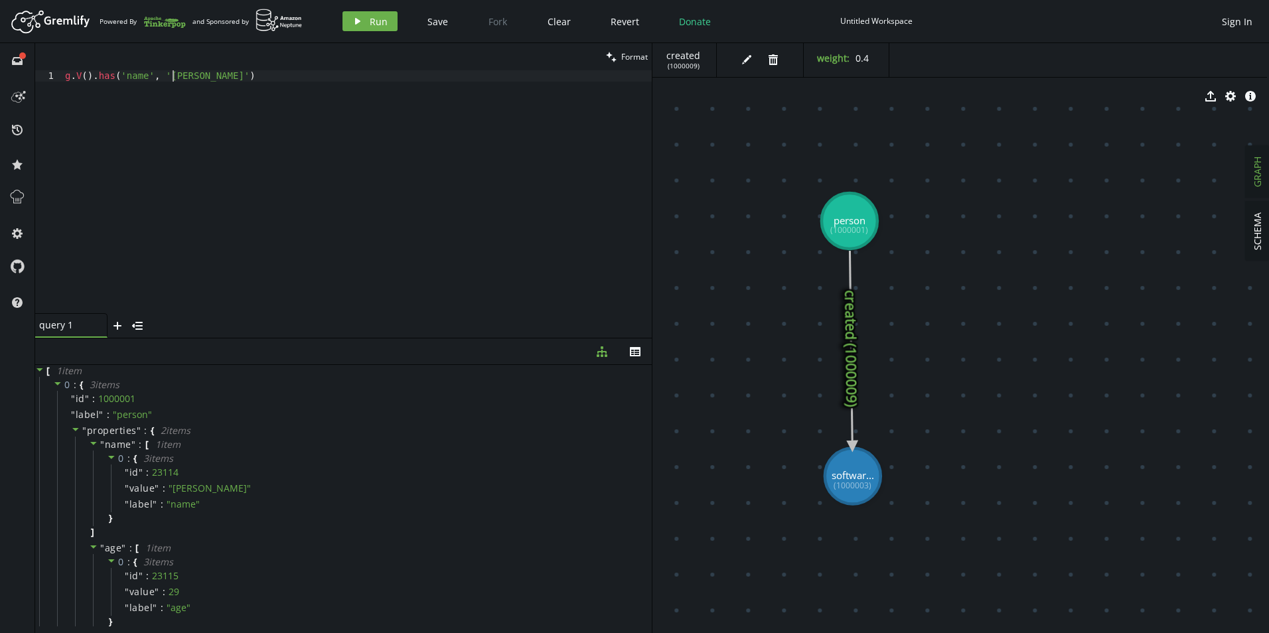
click at [173, 78] on div "g . V ( ) . has ( 'name' , '[PERSON_NAME]' )" at bounding box center [356, 202] width 589 height 265
click at [115, 76] on div "g . V ( ) . has ( 'name' , '[PERSON_NAME]' )" at bounding box center [356, 202] width 589 height 265
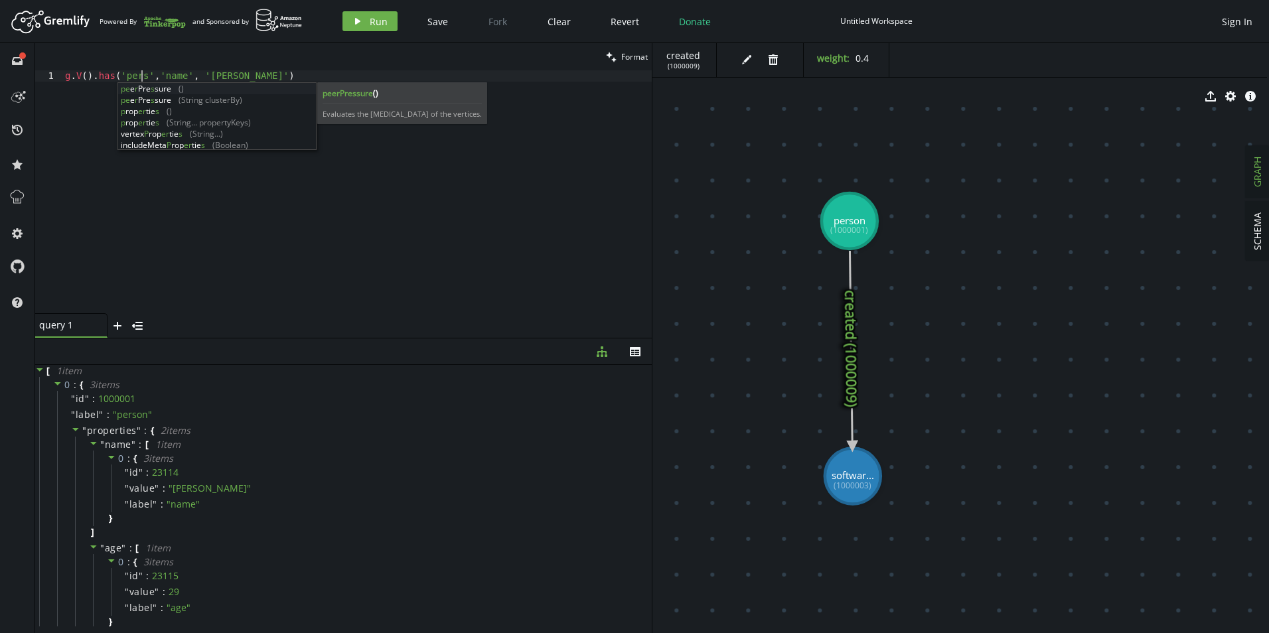
scroll to position [0, 86]
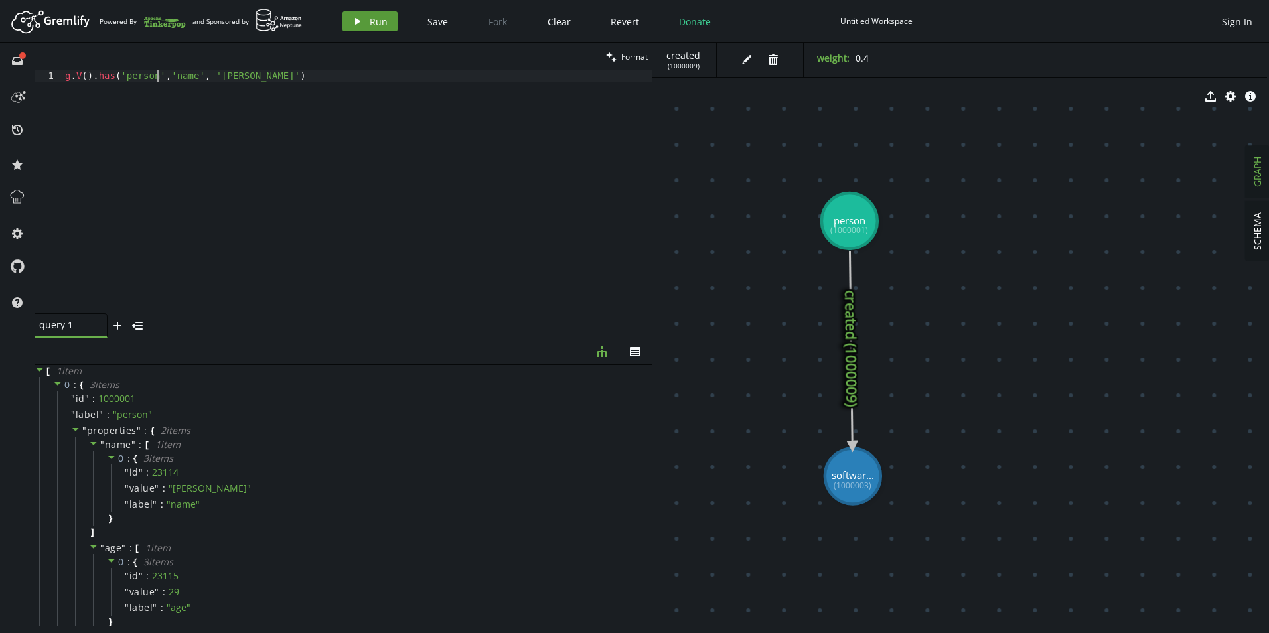
click at [385, 23] on span "Run" at bounding box center [379, 21] width 18 height 13
click at [136, 76] on div "g . V ( ) . has ( 'person' , 'name' , '[PERSON_NAME]' )" at bounding box center [356, 202] width 589 height 265
click at [173, 75] on div "g . V ( ) . has ( 'person' , 'name' , '[PERSON_NAME]' )" at bounding box center [356, 202] width 589 height 265
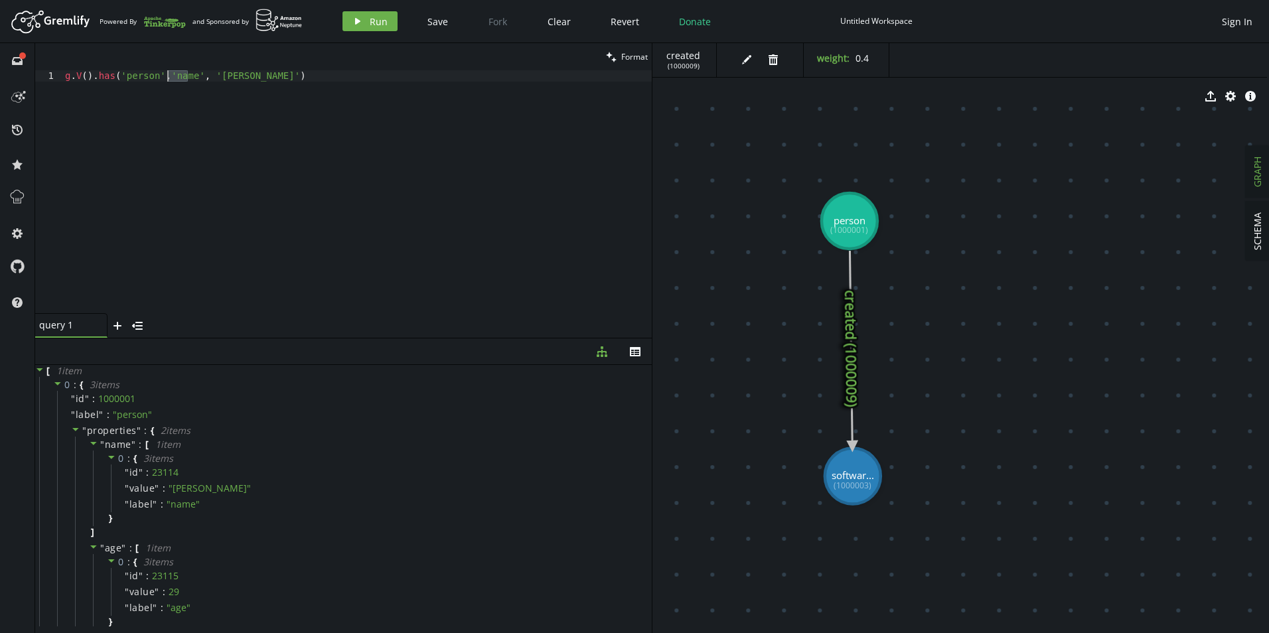
click at [218, 77] on div "g . V ( ) . has ( 'person' , 'name' , '[PERSON_NAME]' )" at bounding box center [356, 202] width 589 height 265
click at [263, 81] on div "g . V ( ) . has ( 'person' , 'name' , '[PERSON_NAME]' )" at bounding box center [356, 202] width 589 height 265
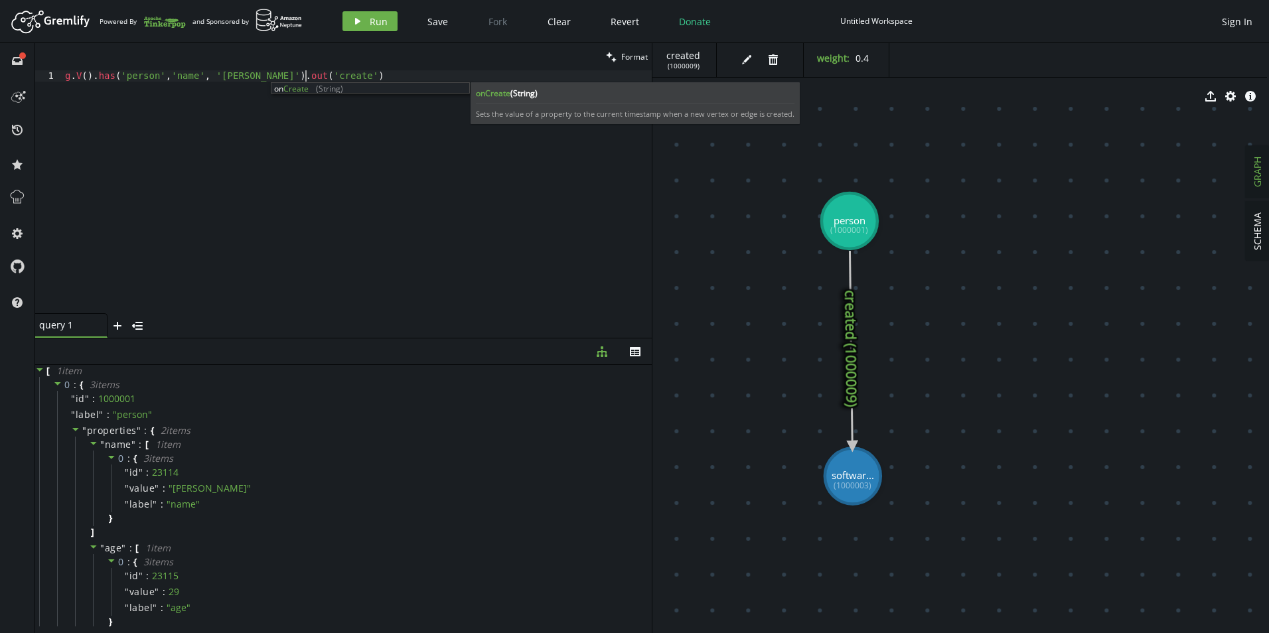
scroll to position [0, 244]
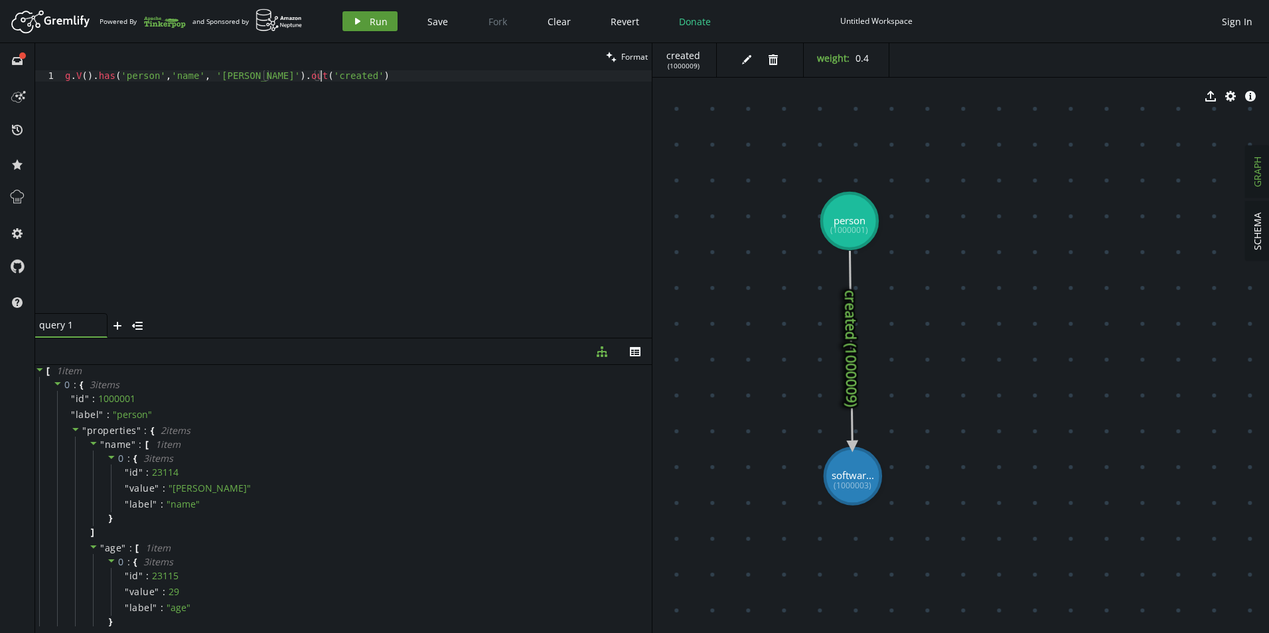
click at [370, 29] on button "play Run" at bounding box center [369, 21] width 55 height 20
click at [357, 75] on div "g . V ( ) . has ( 'person' , 'name' , '[PERSON_NAME]' ) . out ( 'created' )" at bounding box center [356, 202] width 589 height 265
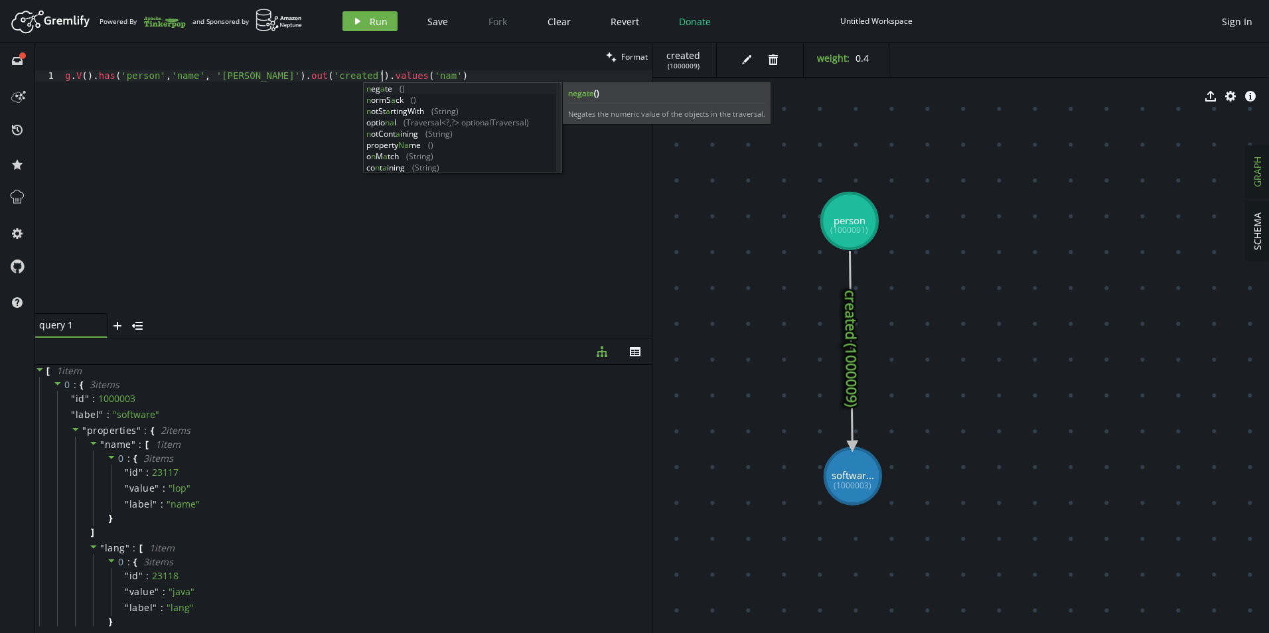
scroll to position [0, 320]
click at [362, 15] on button "play Run" at bounding box center [369, 21] width 55 height 20
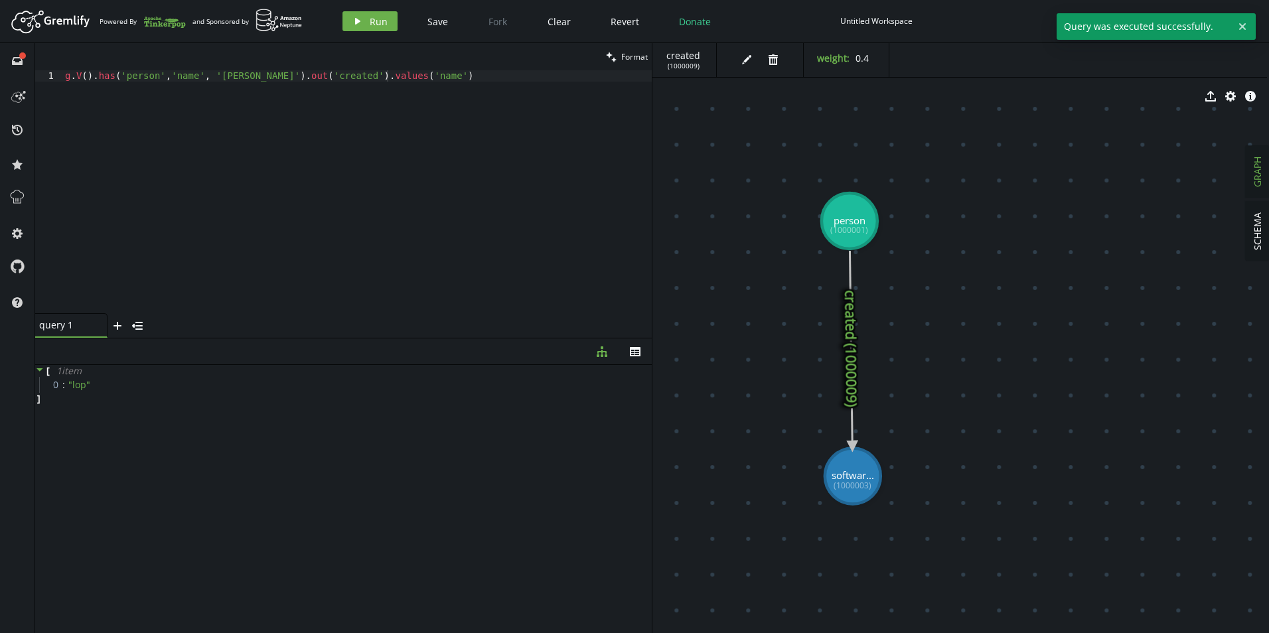
click at [437, 68] on div "clean Format" at bounding box center [343, 56] width 616 height 27
click at [427, 75] on div "g . V ( ) . has ( 'person' , 'name' , '[PERSON_NAME]' ) . out ( 'created' ) . v…" at bounding box center [356, 202] width 589 height 265
click at [376, 27] on button "play Run" at bounding box center [369, 21] width 55 height 20
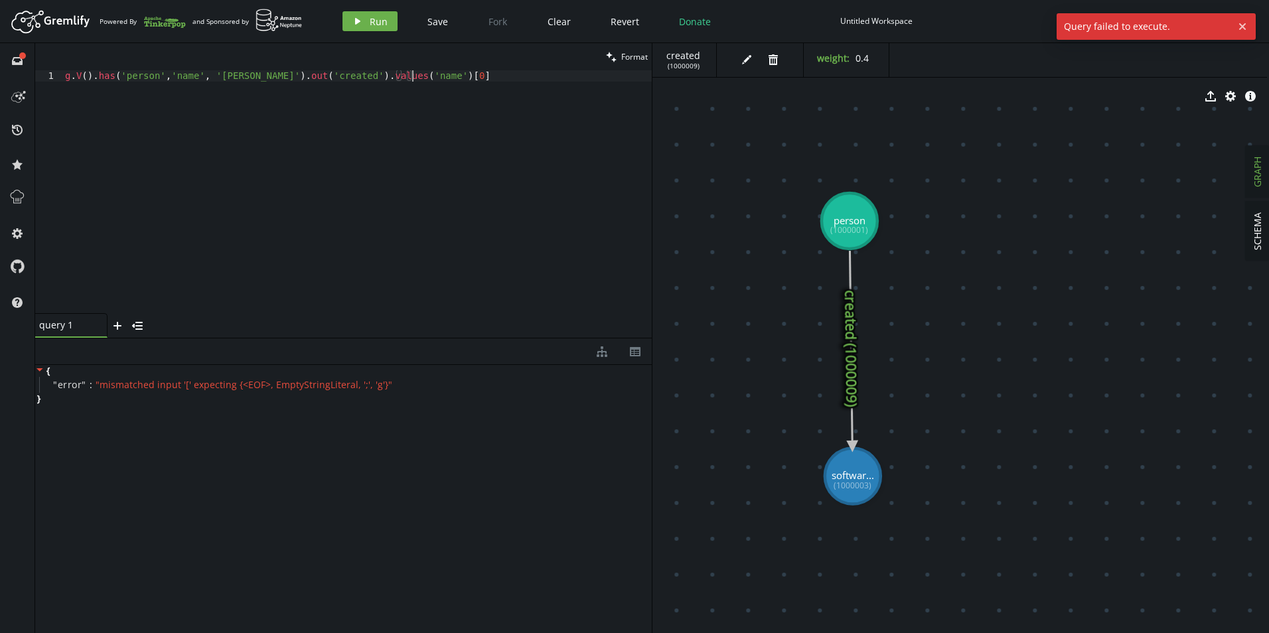
click at [453, 79] on div "g . V ( ) . has ( 'person' , 'name' , '[PERSON_NAME]' ) . out ( 'created' ) . v…" at bounding box center [356, 202] width 589 height 265
type textarea "g.V().has('person','name', '[PERSON_NAME]').out('created').values('name')"
click at [384, 25] on span "Run" at bounding box center [379, 21] width 18 height 13
